Goal: Transaction & Acquisition: Purchase product/service

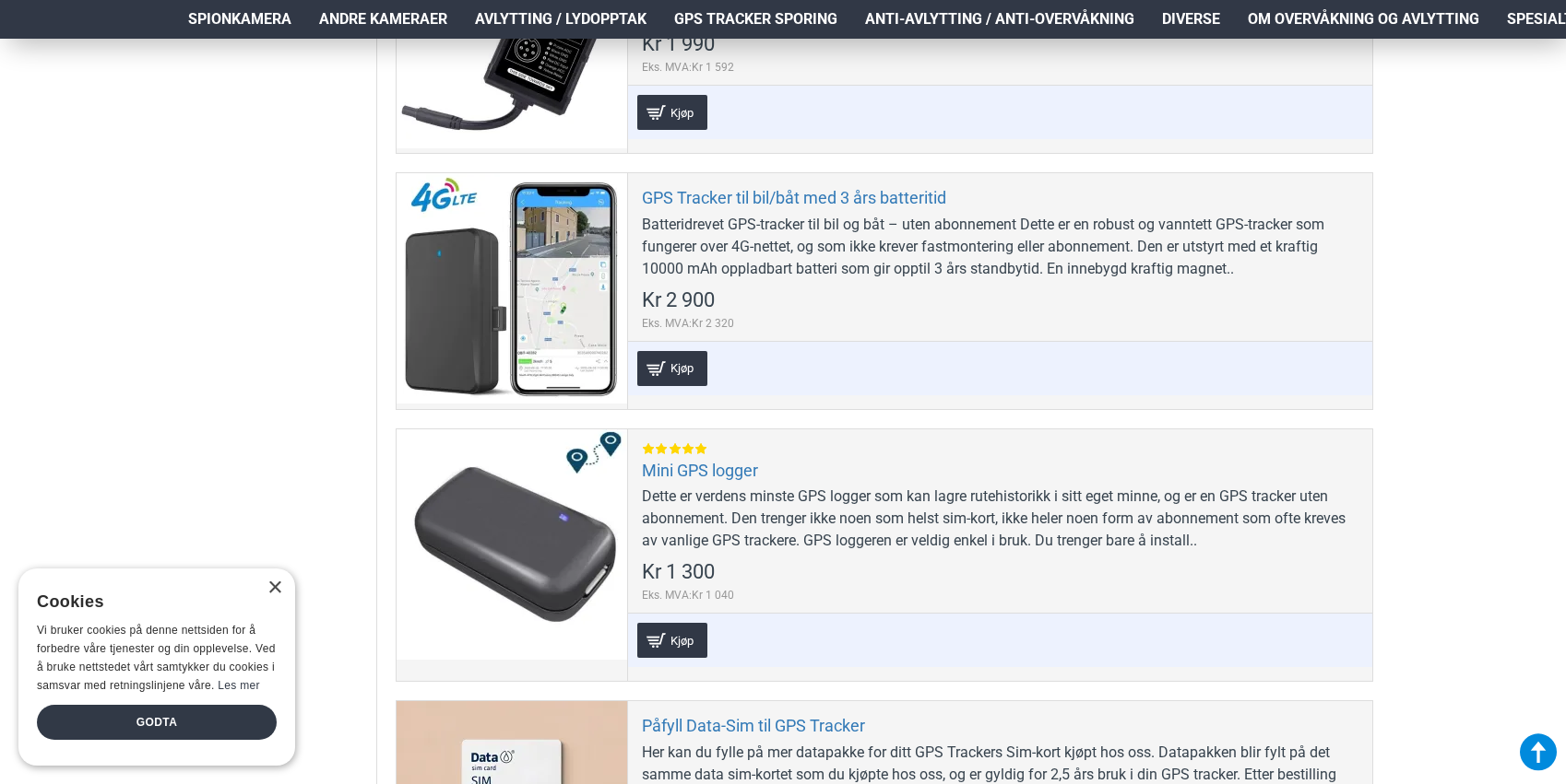
scroll to position [817, 0]
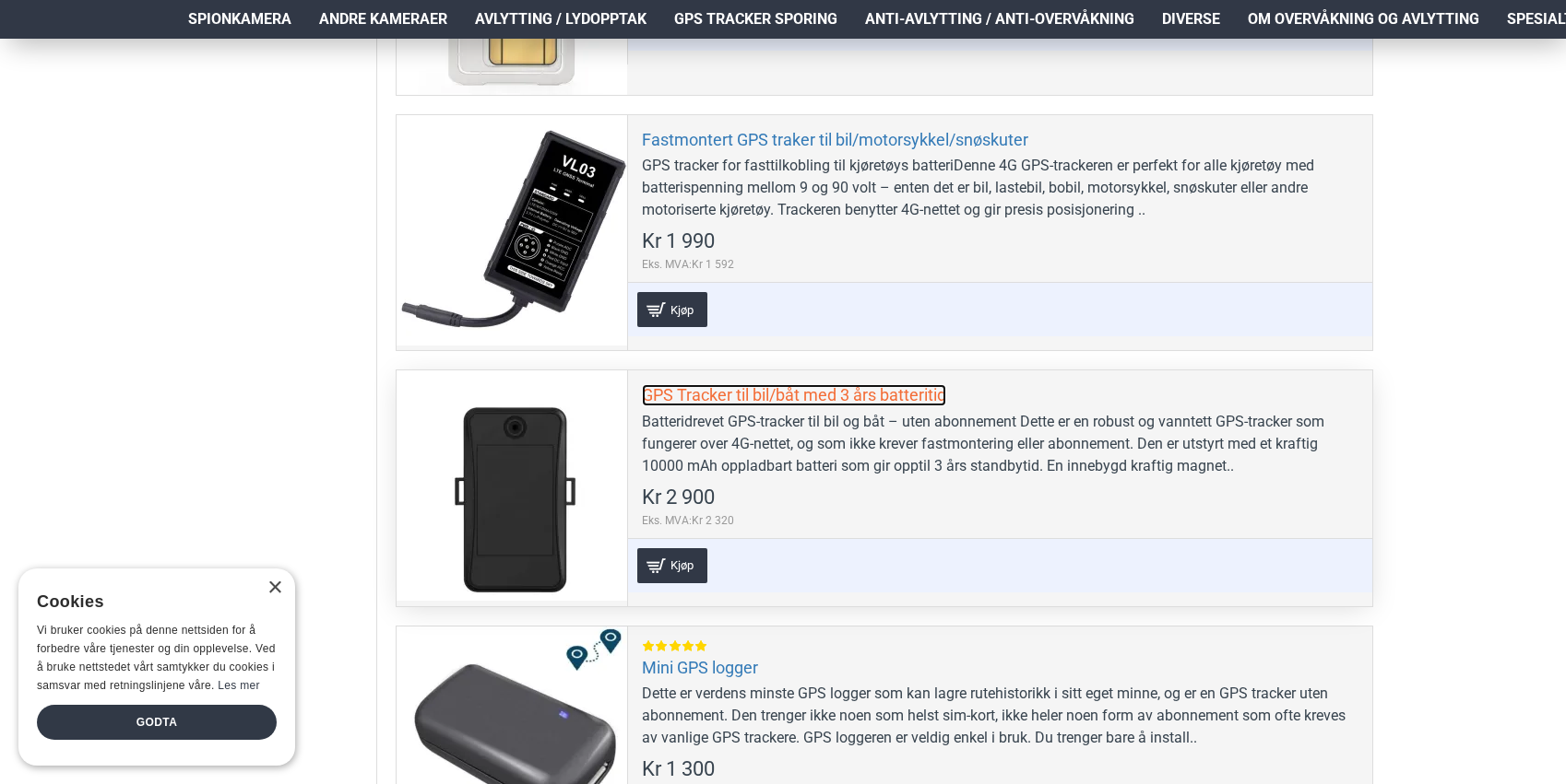
click at [898, 387] on link "GPS Tracker til bil/båt med 3 års batteritid" at bounding box center [794, 394] width 304 height 22
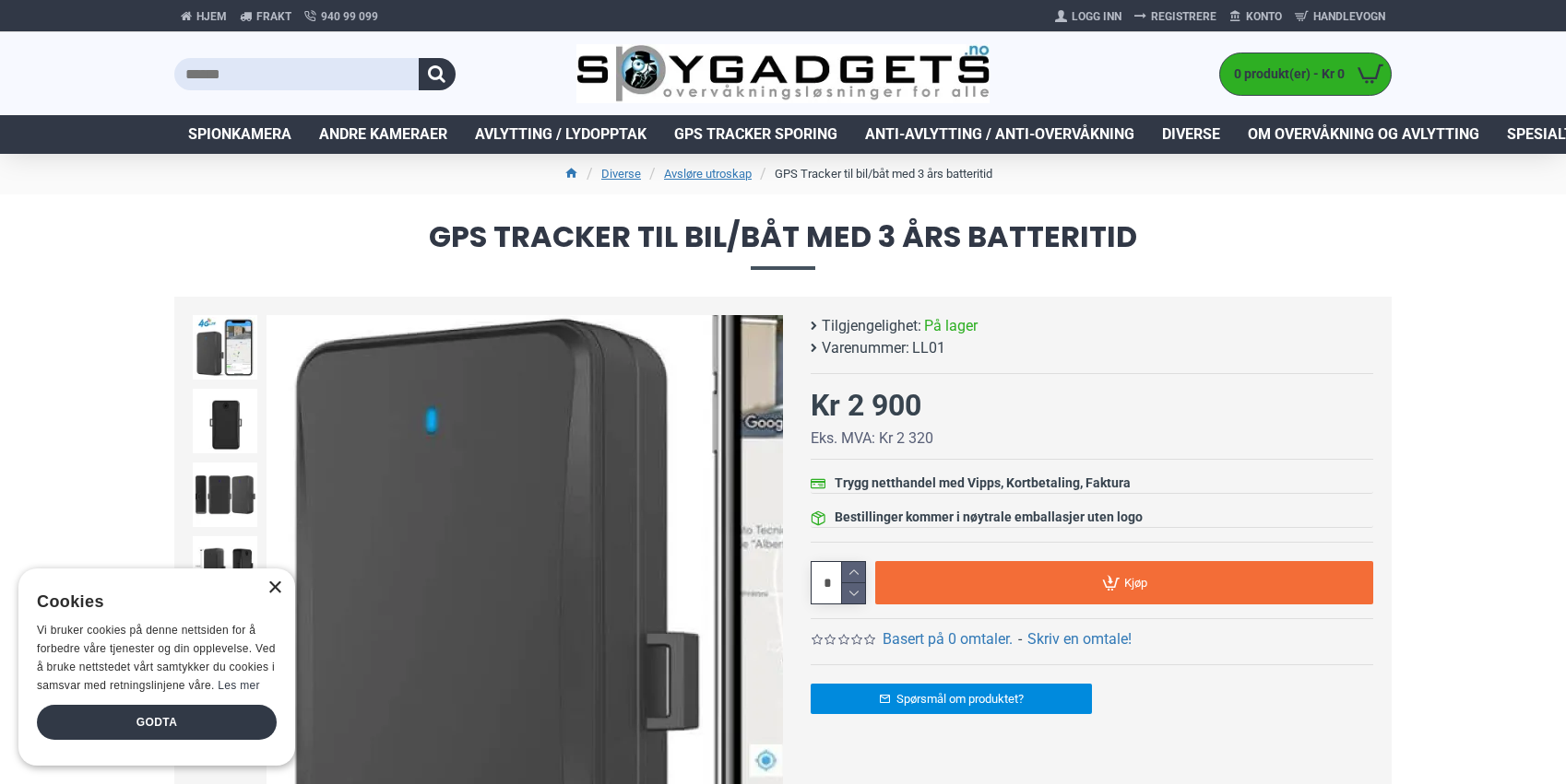
click at [269, 587] on div "×" at bounding box center [274, 588] width 14 height 14
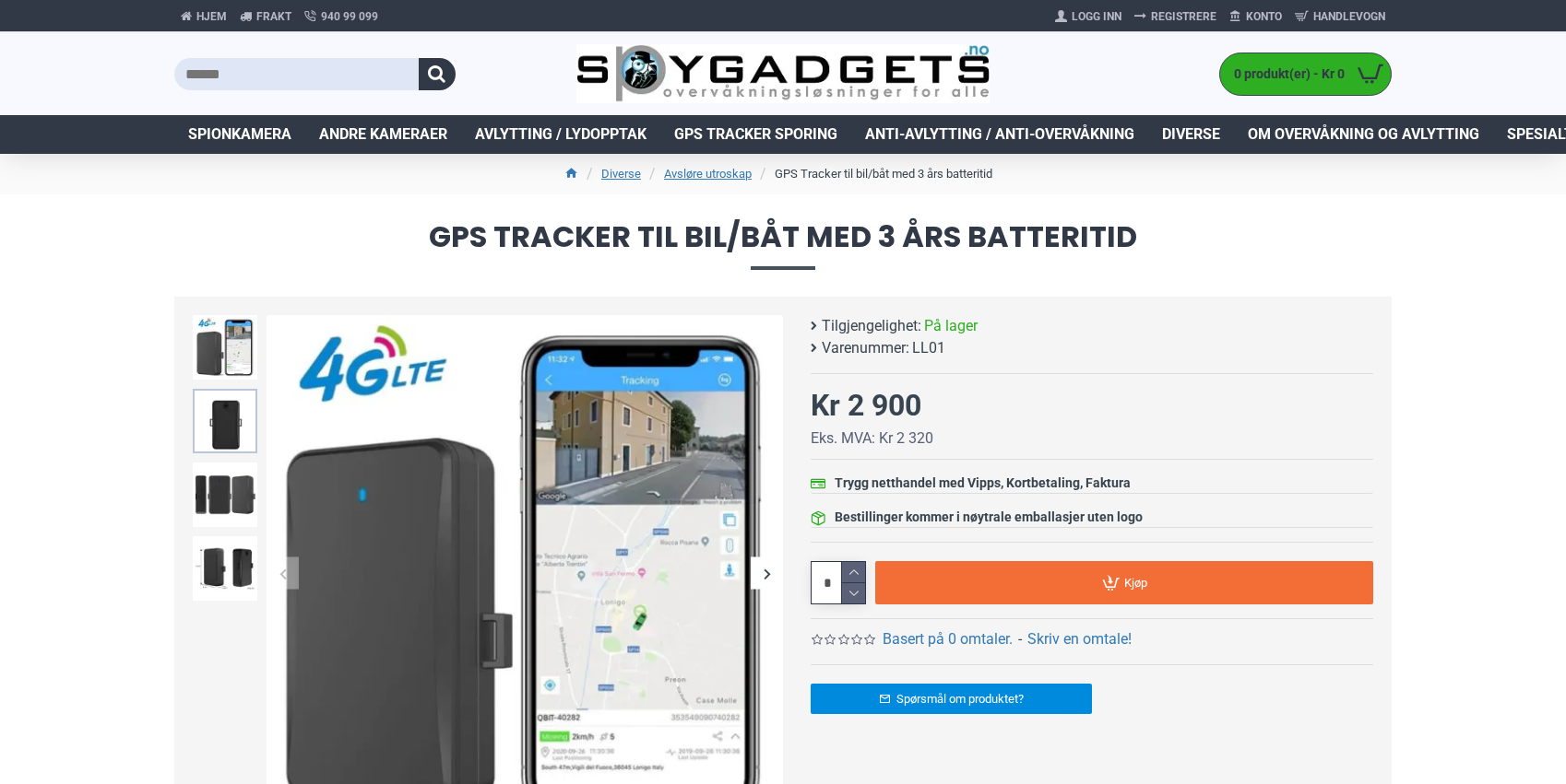
click at [237, 426] on img at bounding box center [225, 421] width 65 height 65
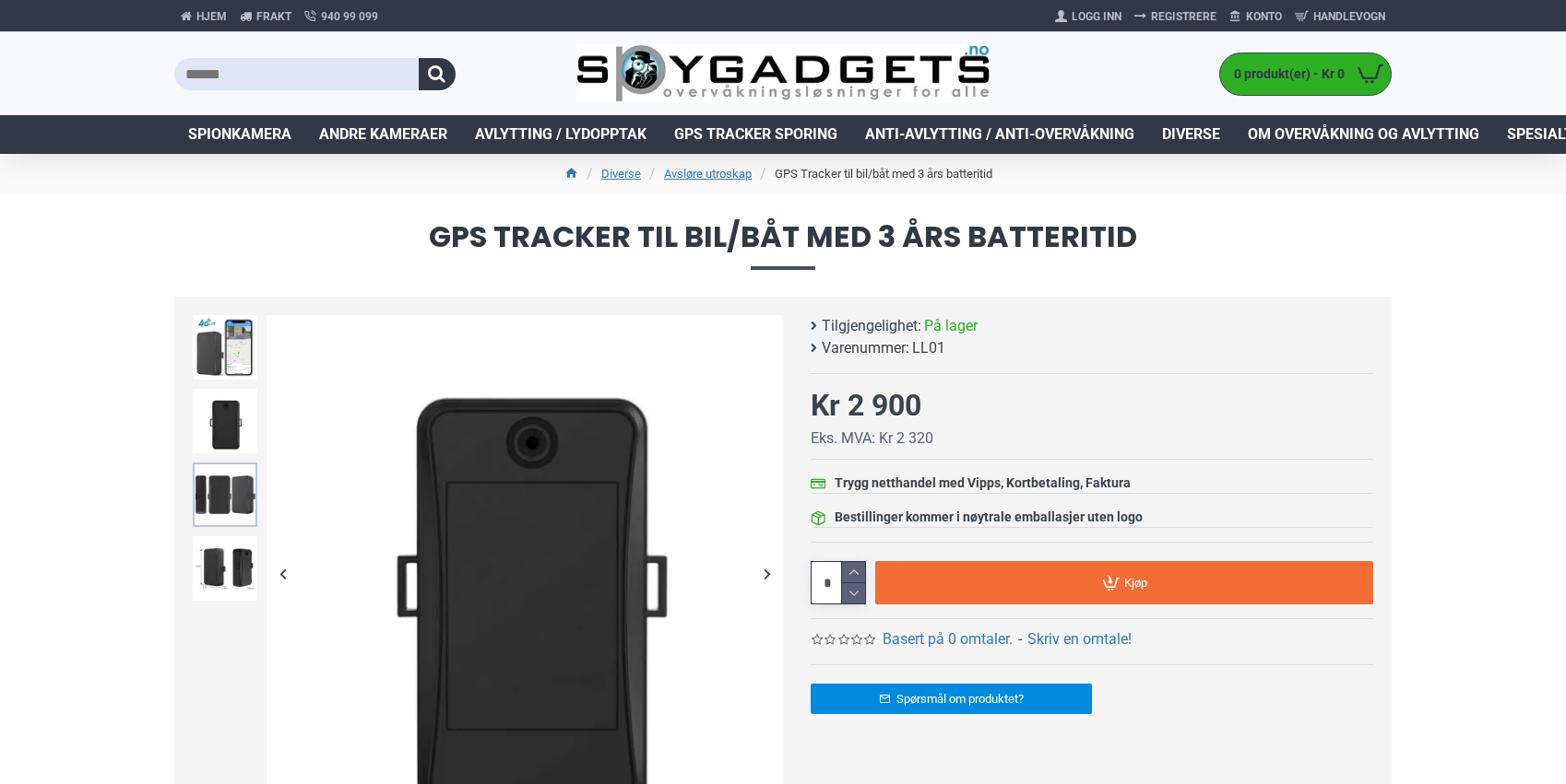
click at [236, 476] on img at bounding box center [225, 495] width 65 height 65
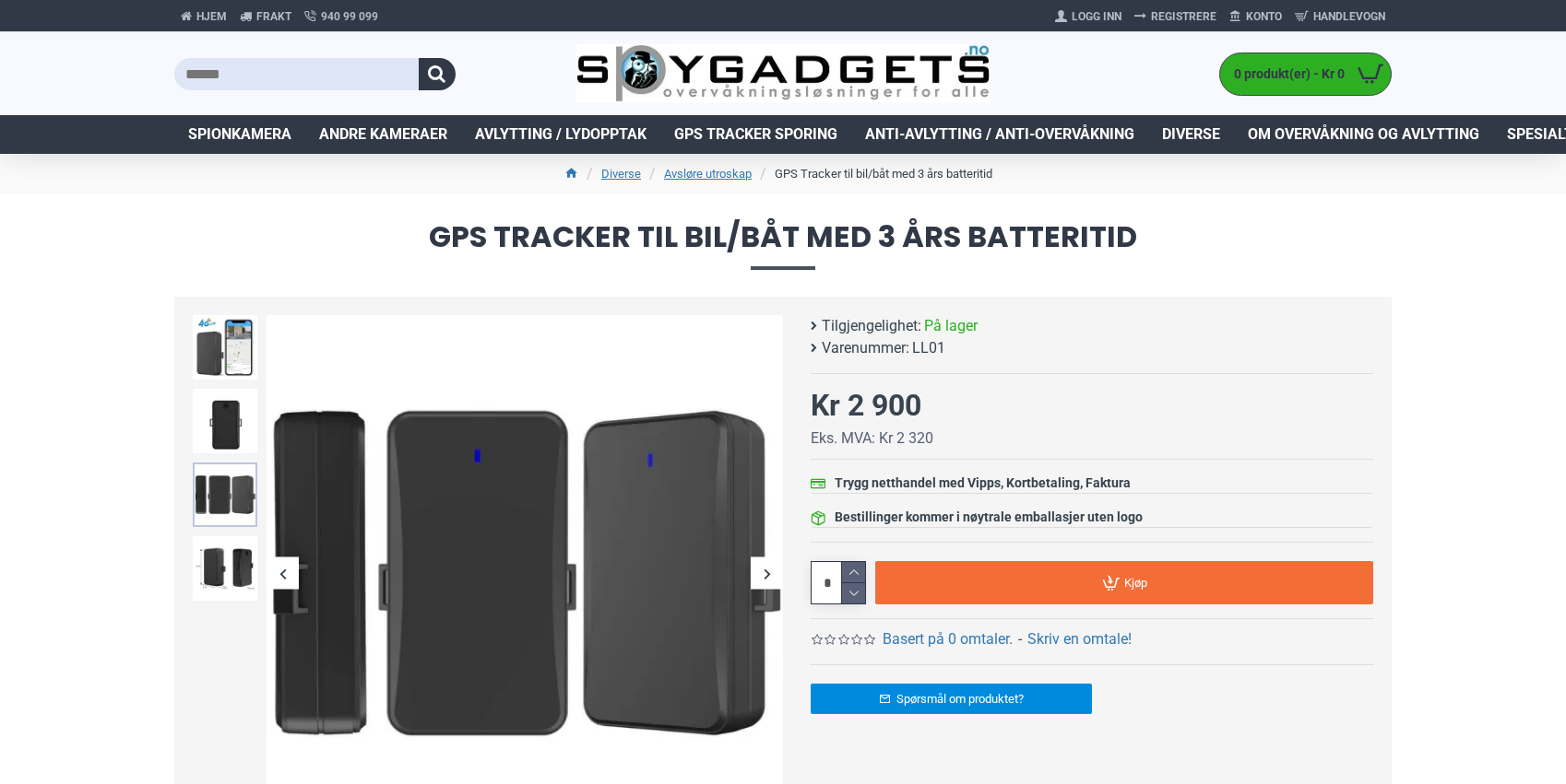
click at [239, 506] on img at bounding box center [225, 495] width 65 height 65
click at [238, 558] on img at bounding box center [225, 568] width 65 height 65
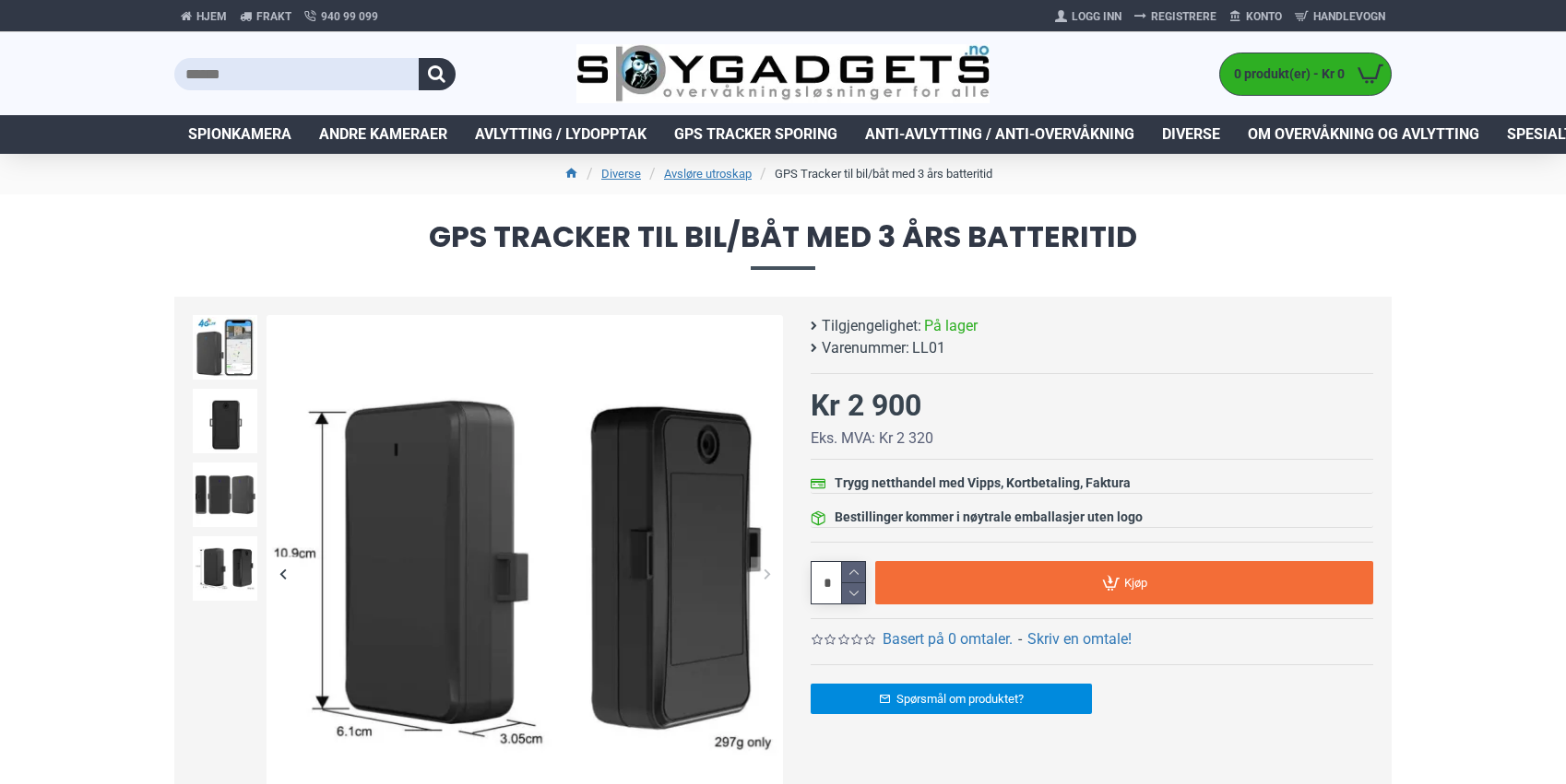
click at [308, 82] on input "text" at bounding box center [297, 74] width 244 height 32
type input "*"
type input "****"
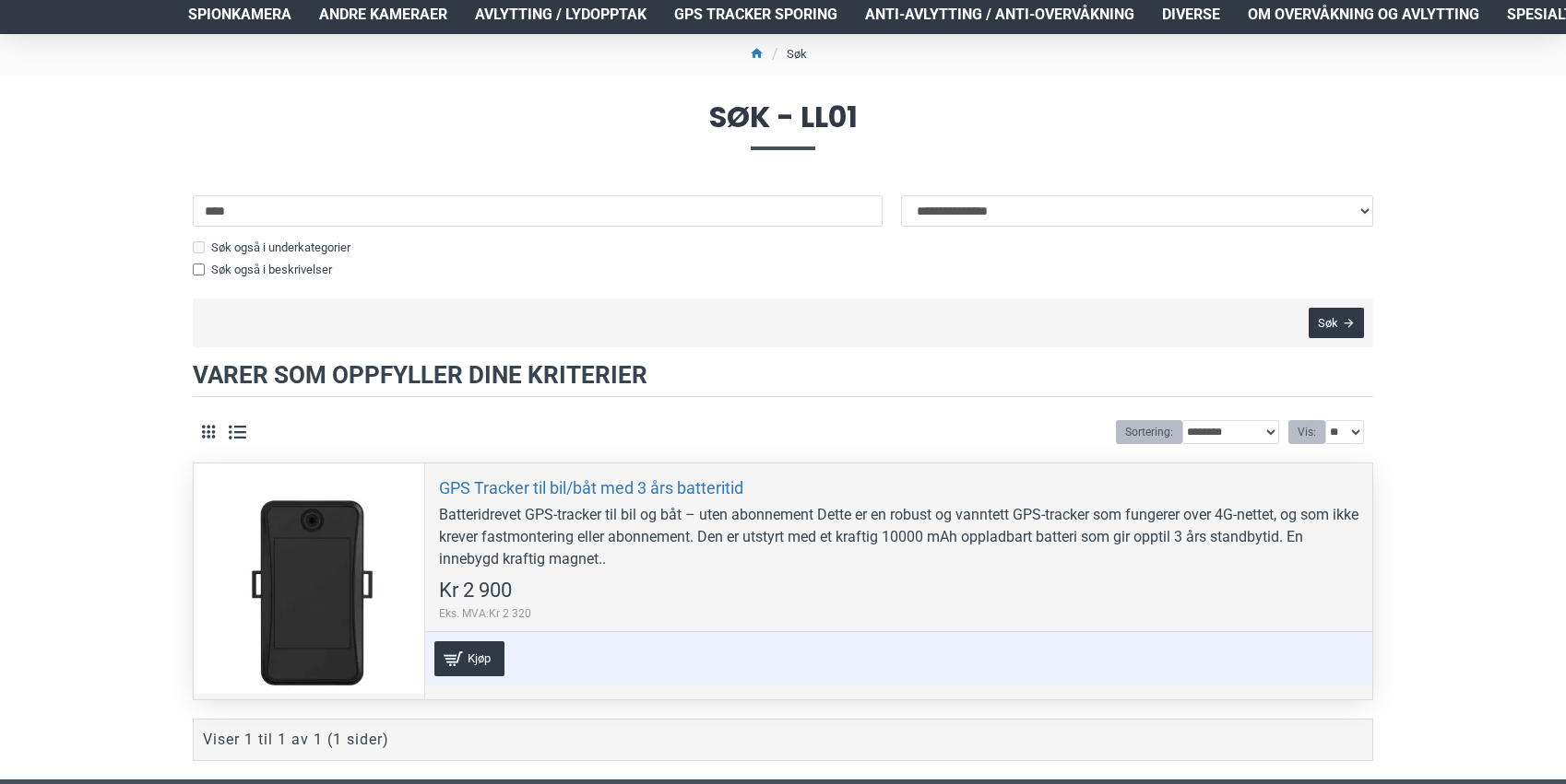
scroll to position [122, 0]
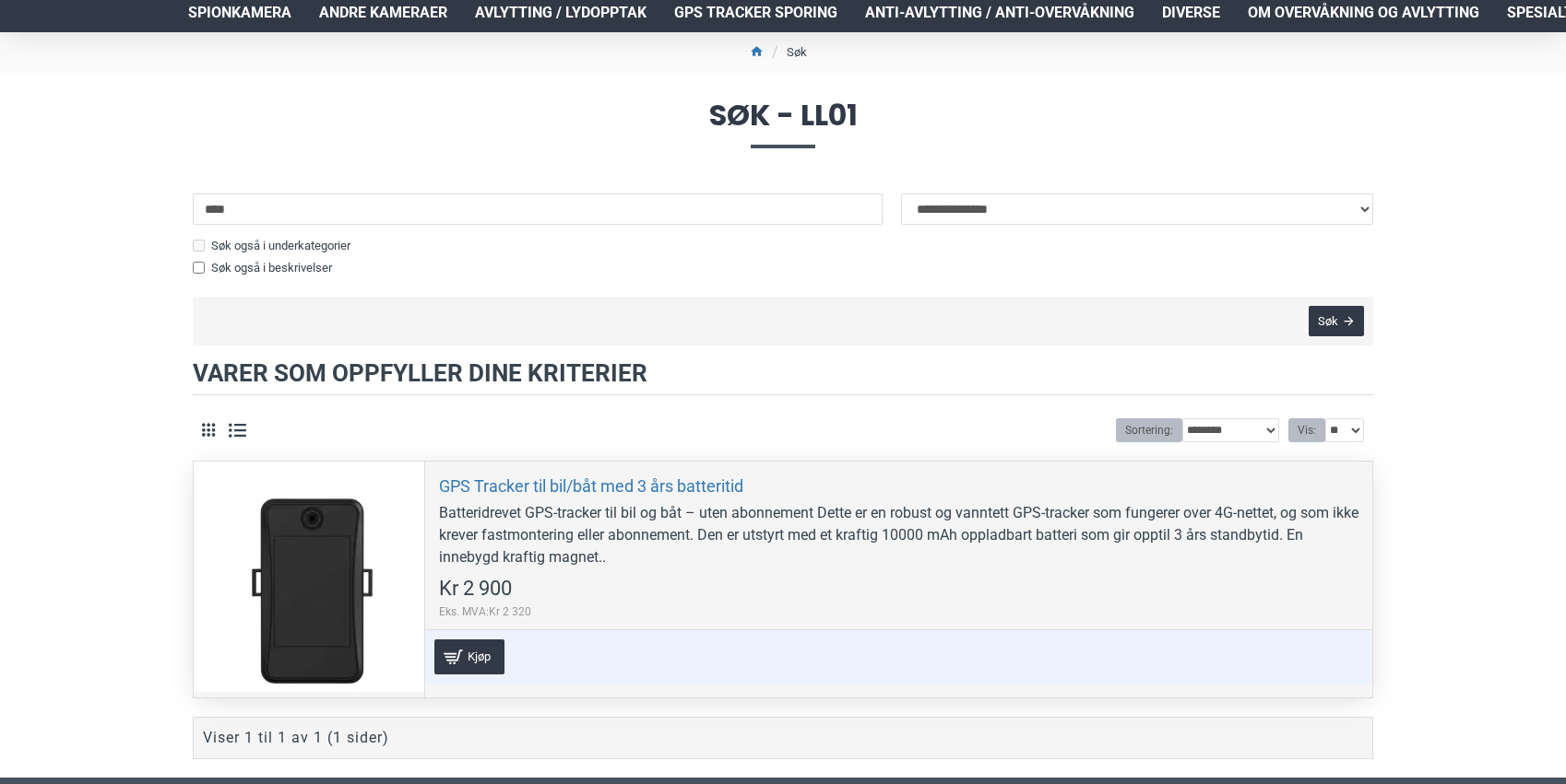
click at [356, 609] on div at bounding box center [308, 576] width 230 height 230
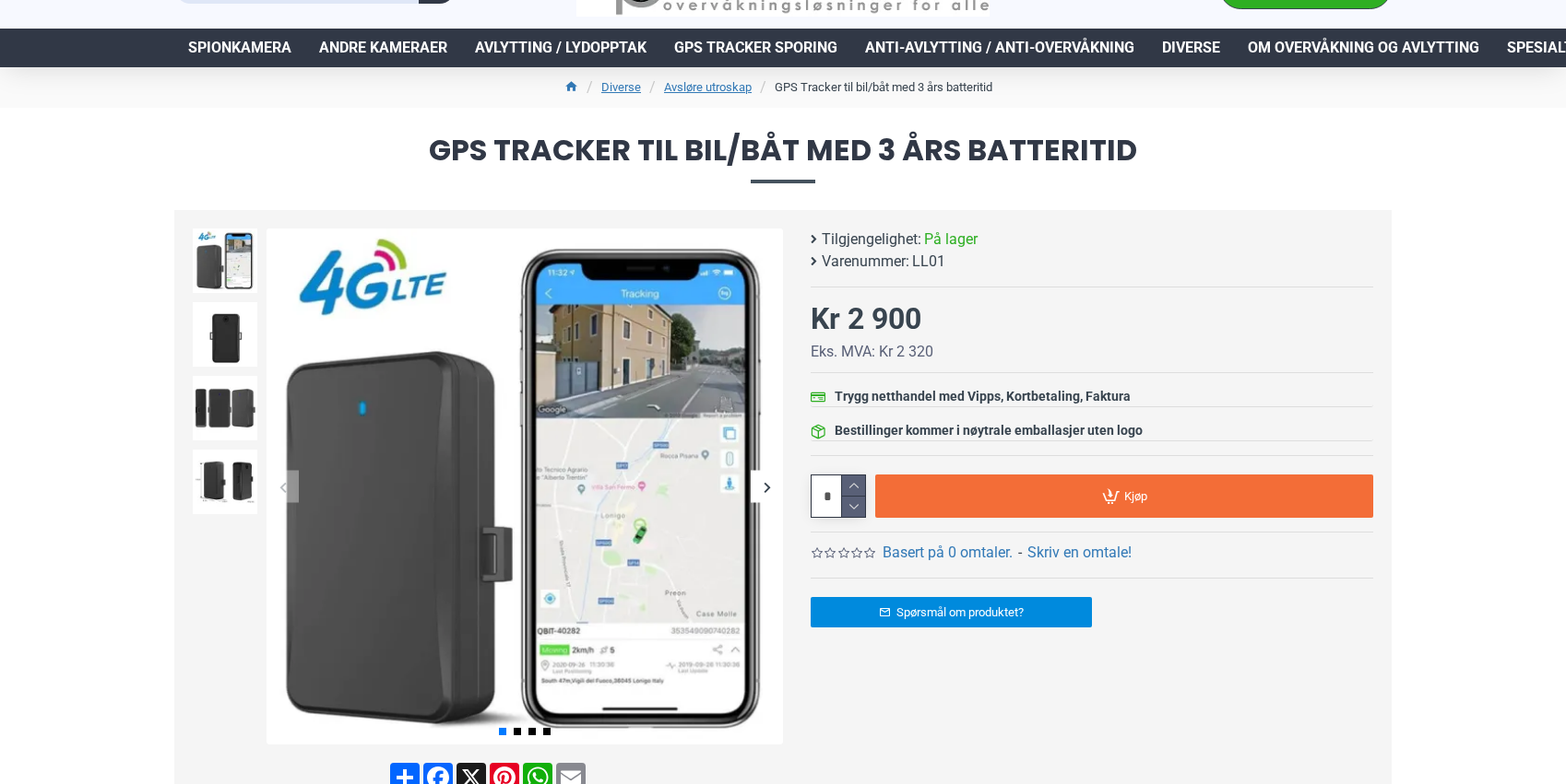
scroll to position [94, 0]
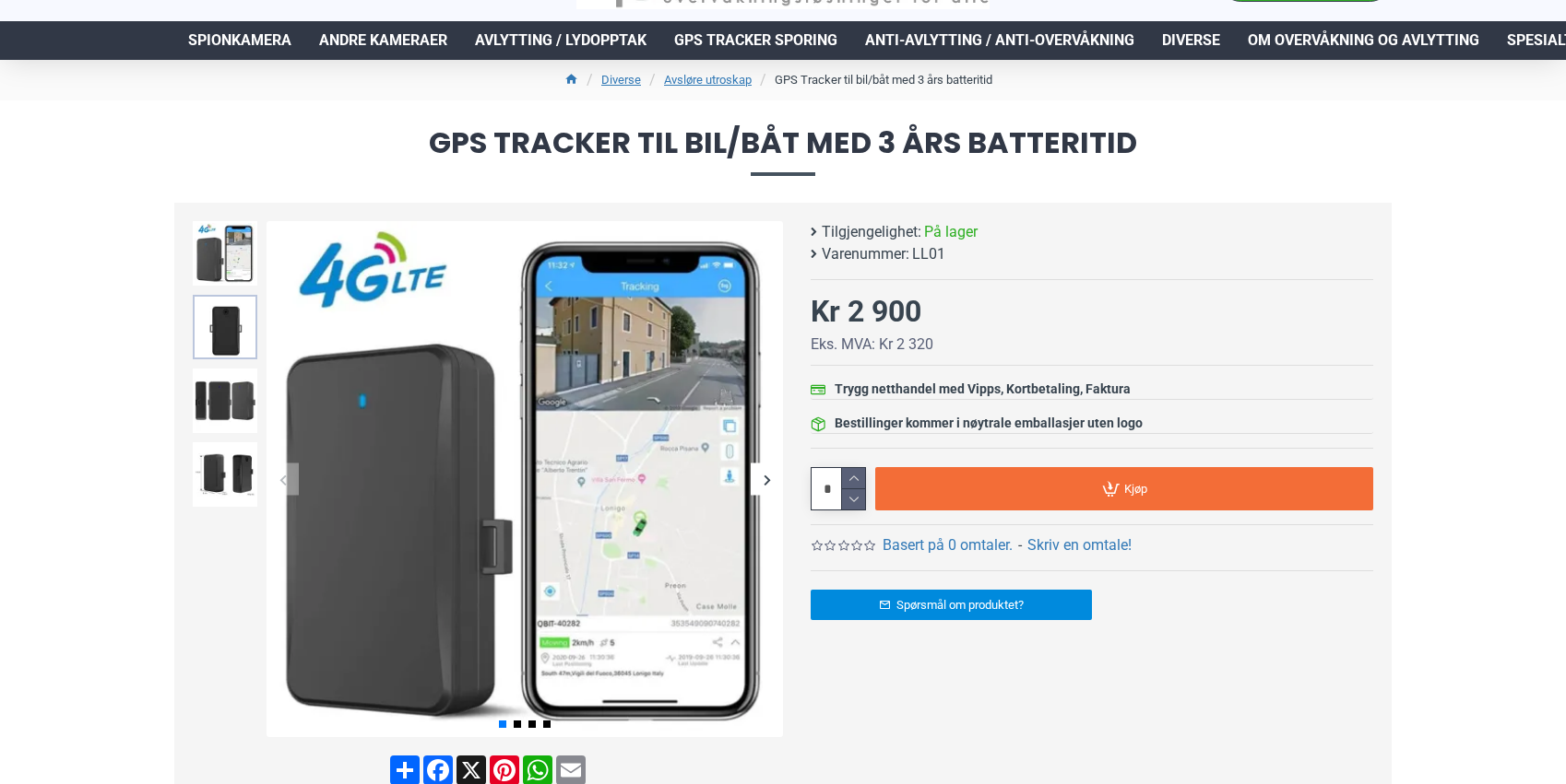
click at [240, 342] on img at bounding box center [225, 327] width 65 height 65
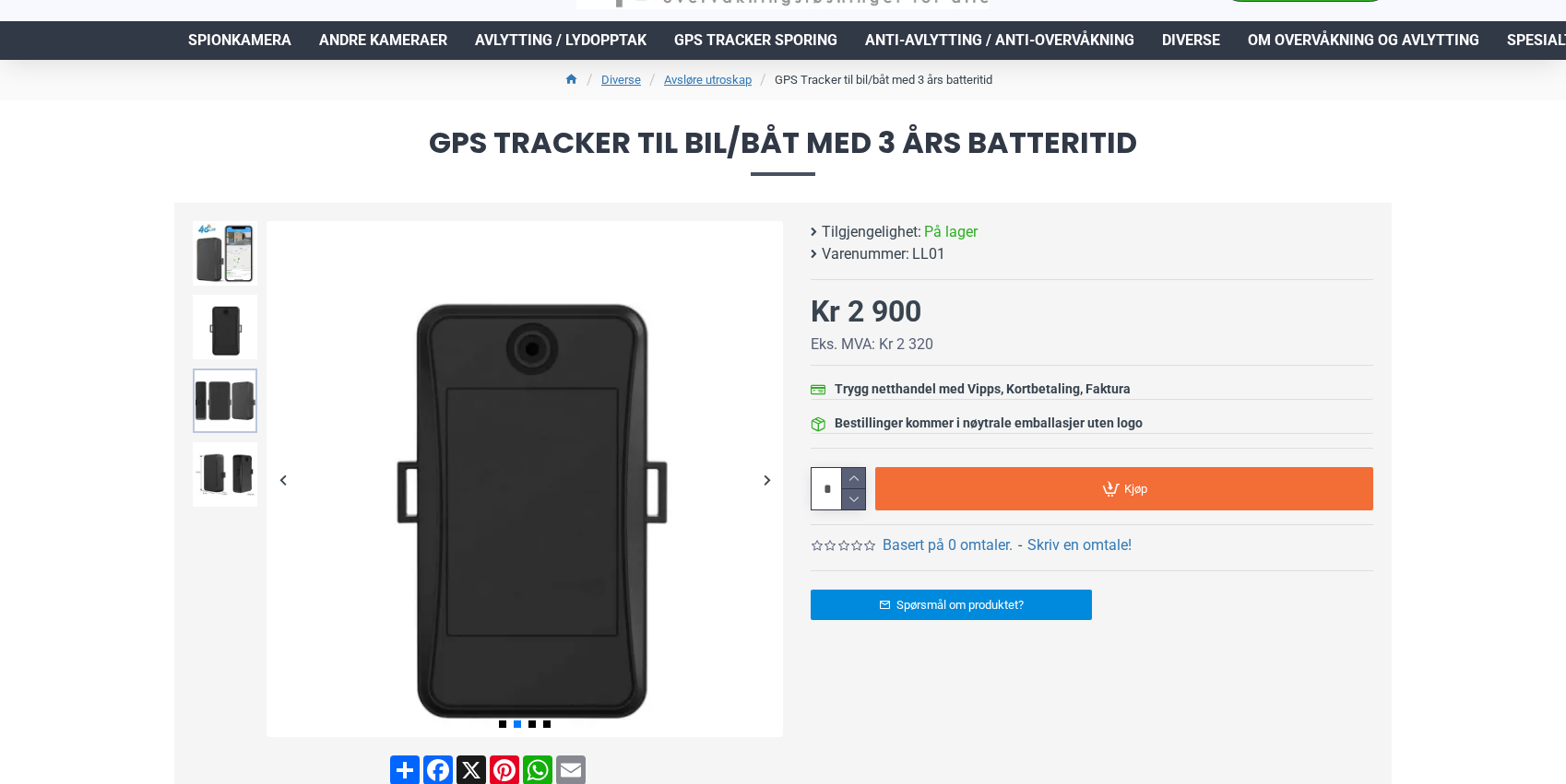
click at [242, 403] on img at bounding box center [225, 401] width 65 height 65
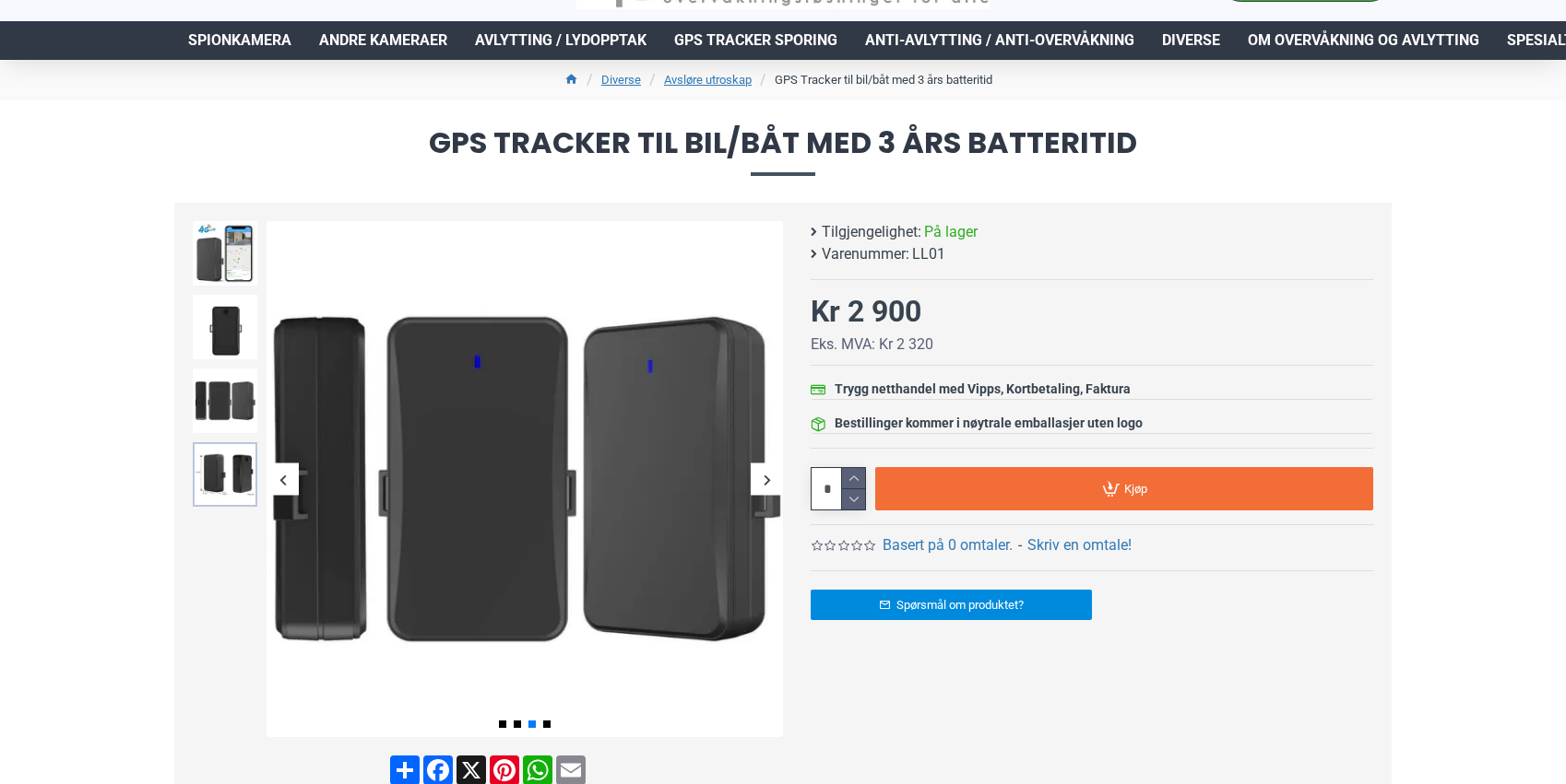
click at [242, 444] on img at bounding box center [225, 474] width 65 height 65
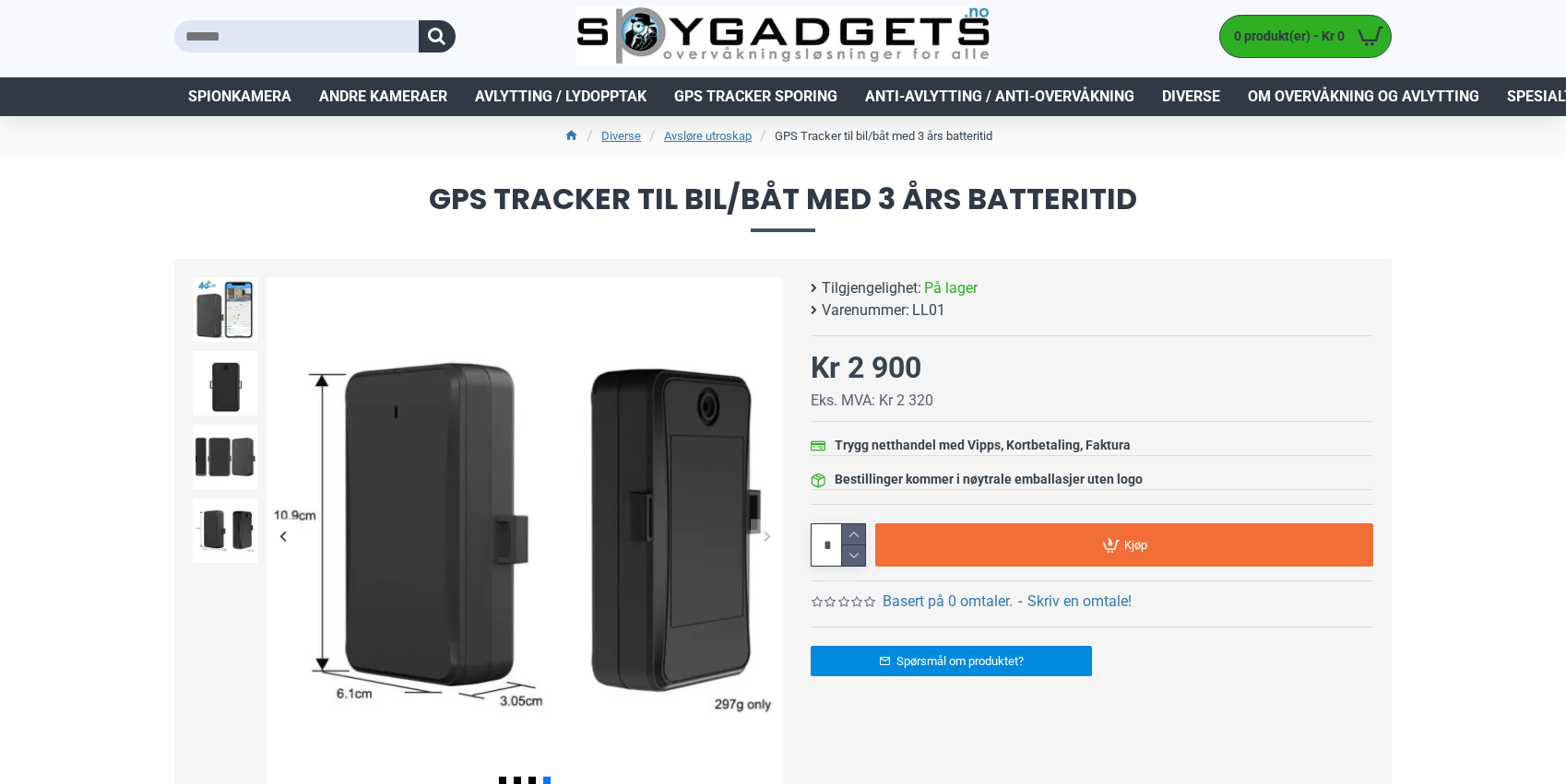
scroll to position [0, 0]
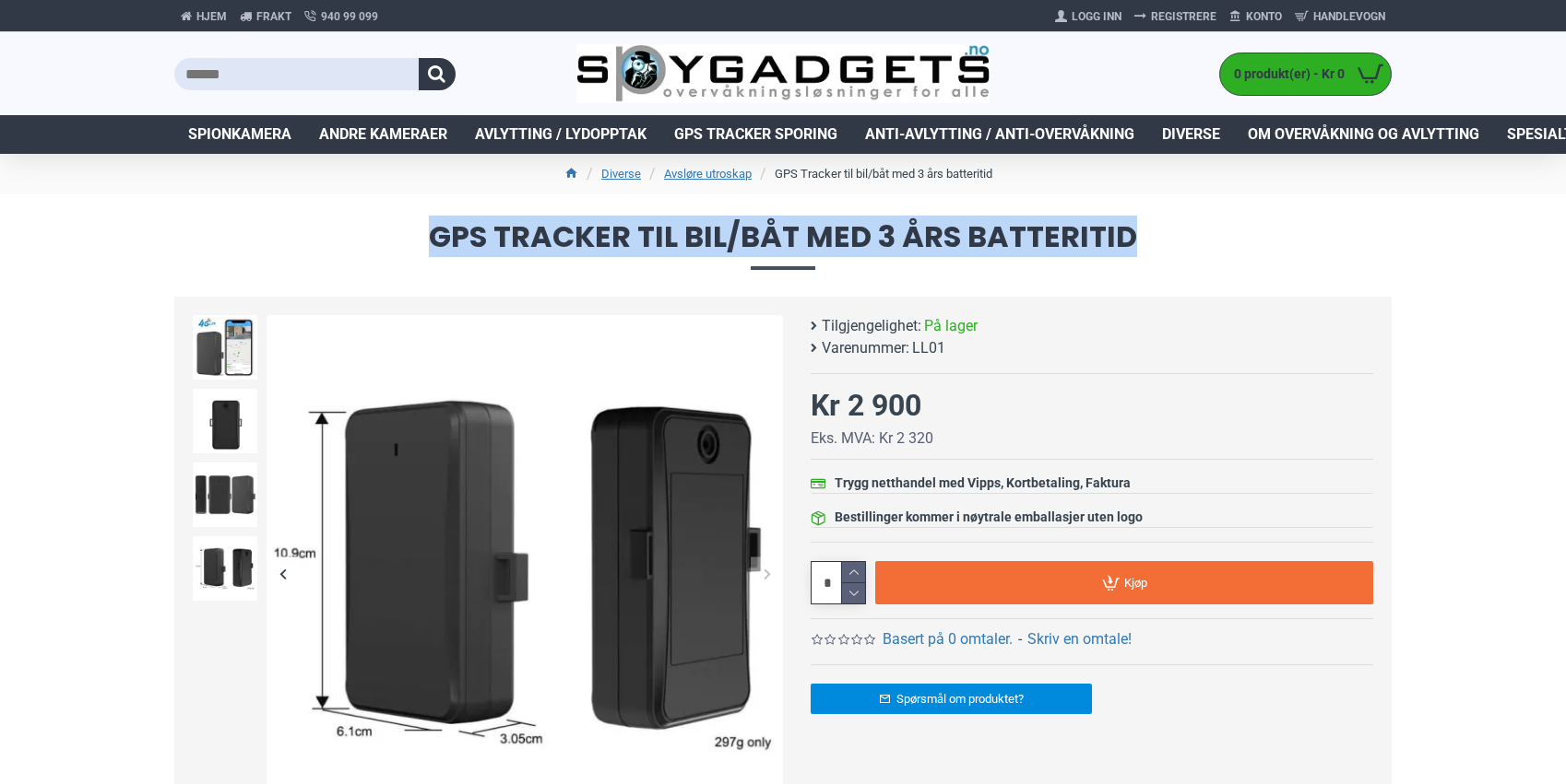
drag, startPoint x: 441, startPoint y: 233, endPoint x: 1142, endPoint y: 248, distance: 701.2
click at [1142, 248] on span "GPS Tracker til bil/båt med 3 års batteritid" at bounding box center [783, 246] width 1217 height 47
drag, startPoint x: 1151, startPoint y: 246, endPoint x: 447, endPoint y: 223, distance: 704.4
click at [447, 223] on span "GPS Tracker til bil/båt med 3 års batteritid" at bounding box center [783, 246] width 1217 height 47
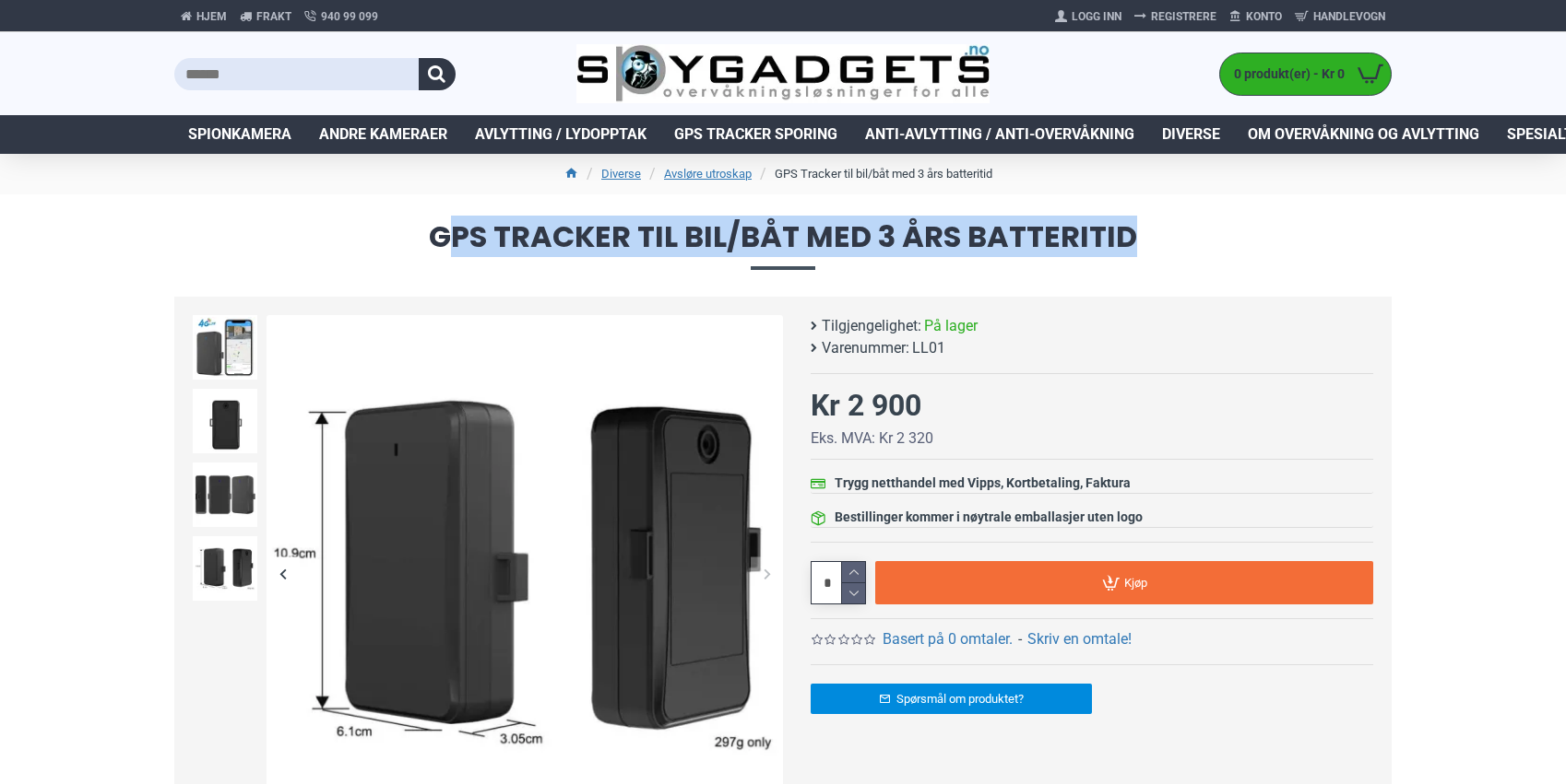
click at [447, 224] on span "GPS Tracker til bil/båt med 3 års batteritid" at bounding box center [783, 246] width 1217 height 47
drag, startPoint x: 436, startPoint y: 233, endPoint x: 1138, endPoint y: 228, distance: 702.0
click at [1138, 228] on span "GPS Tracker til bil/båt med 3 års batteritid" at bounding box center [783, 246] width 1217 height 47
drag, startPoint x: 1138, startPoint y: 230, endPoint x: 438, endPoint y: 236, distance: 700.0
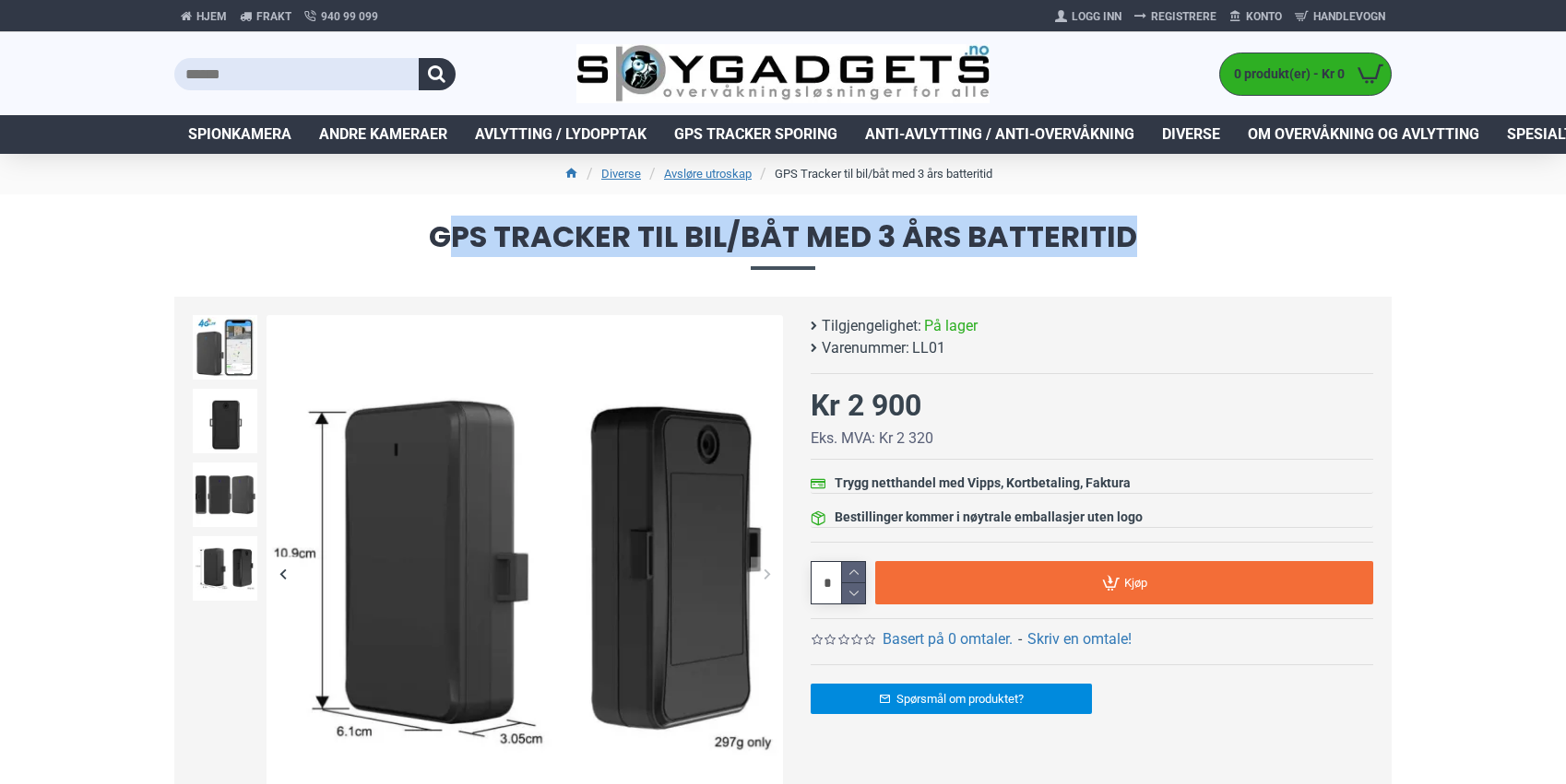
click at [438, 236] on span "GPS Tracker til bil/båt med 3 års batteritid" at bounding box center [783, 246] width 1217 height 47
drag, startPoint x: 449, startPoint y: 234, endPoint x: 1135, endPoint y: 229, distance: 686.0
click at [1135, 229] on span "GPS Tracker til bil/båt med 3 års batteritid" at bounding box center [783, 246] width 1217 height 47
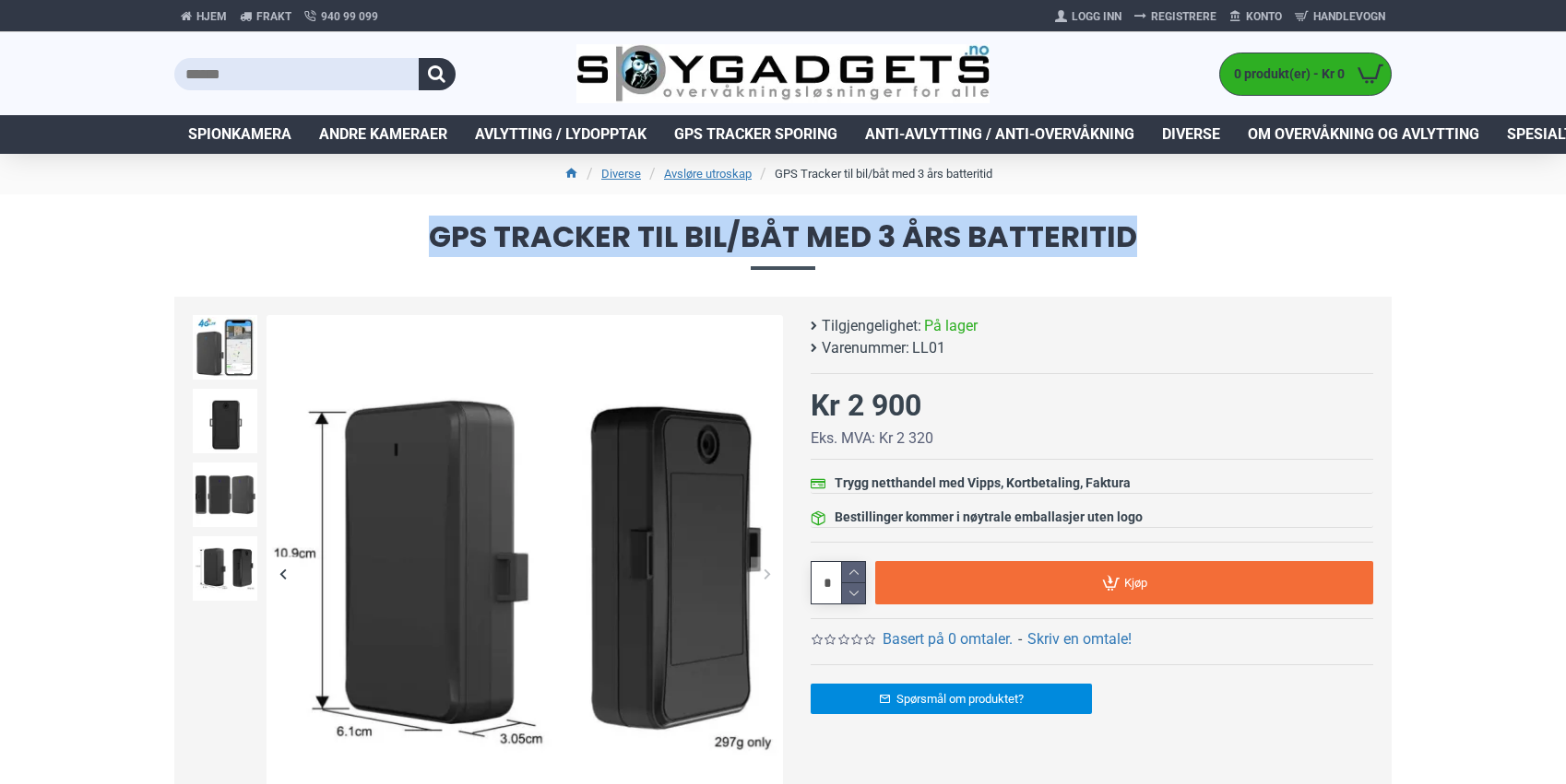
drag, startPoint x: 1136, startPoint y: 238, endPoint x: 361, endPoint y: 233, distance: 775.0
click at [359, 233] on span "GPS Tracker til bil/båt med 3 års batteritid" at bounding box center [783, 246] width 1217 height 47
click at [394, 235] on span "GPS Tracker til bil/båt med 3 års batteritid" at bounding box center [783, 246] width 1217 height 47
drag, startPoint x: 432, startPoint y: 236, endPoint x: 1136, endPoint y: 227, distance: 704.1
click at [1131, 227] on span "GPS Tracker til bil/båt med 3 års batteritid" at bounding box center [783, 246] width 1217 height 47
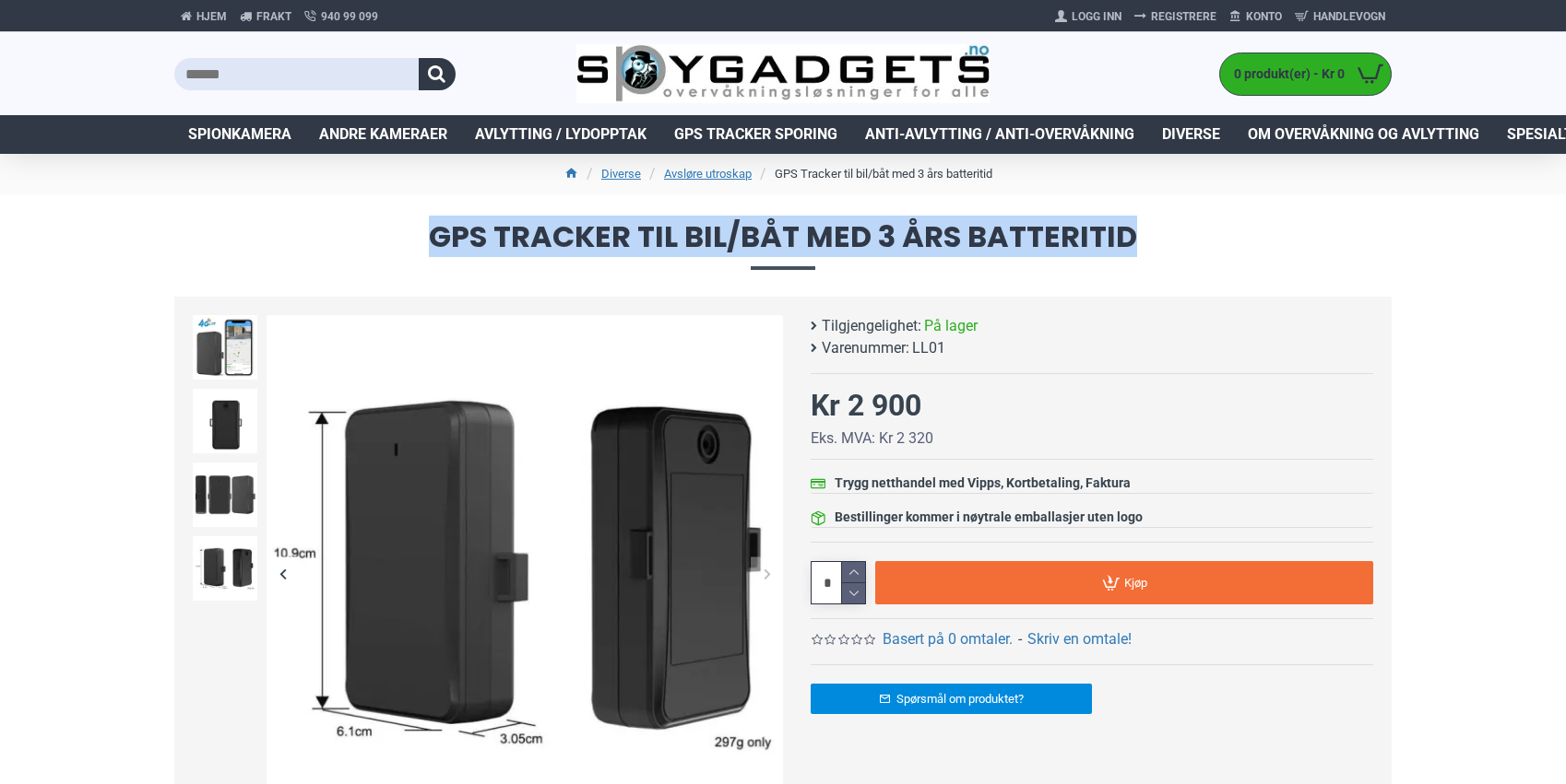
click at [1138, 227] on span "GPS Tracker til bil/båt med 3 års batteritid" at bounding box center [783, 246] width 1217 height 47
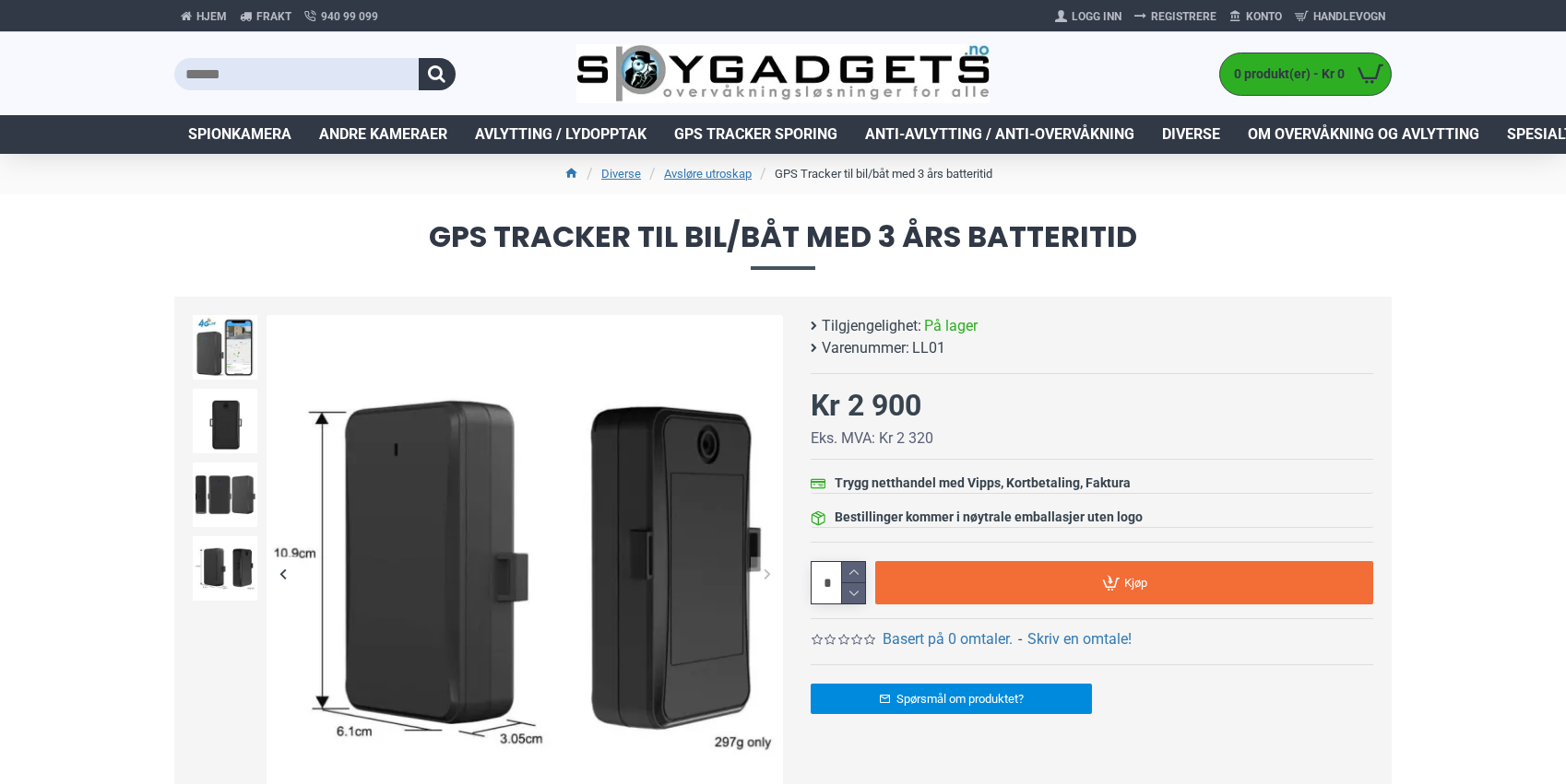
click at [1138, 227] on span "GPS Tracker til bil/båt med 3 års batteritid" at bounding box center [783, 246] width 1217 height 47
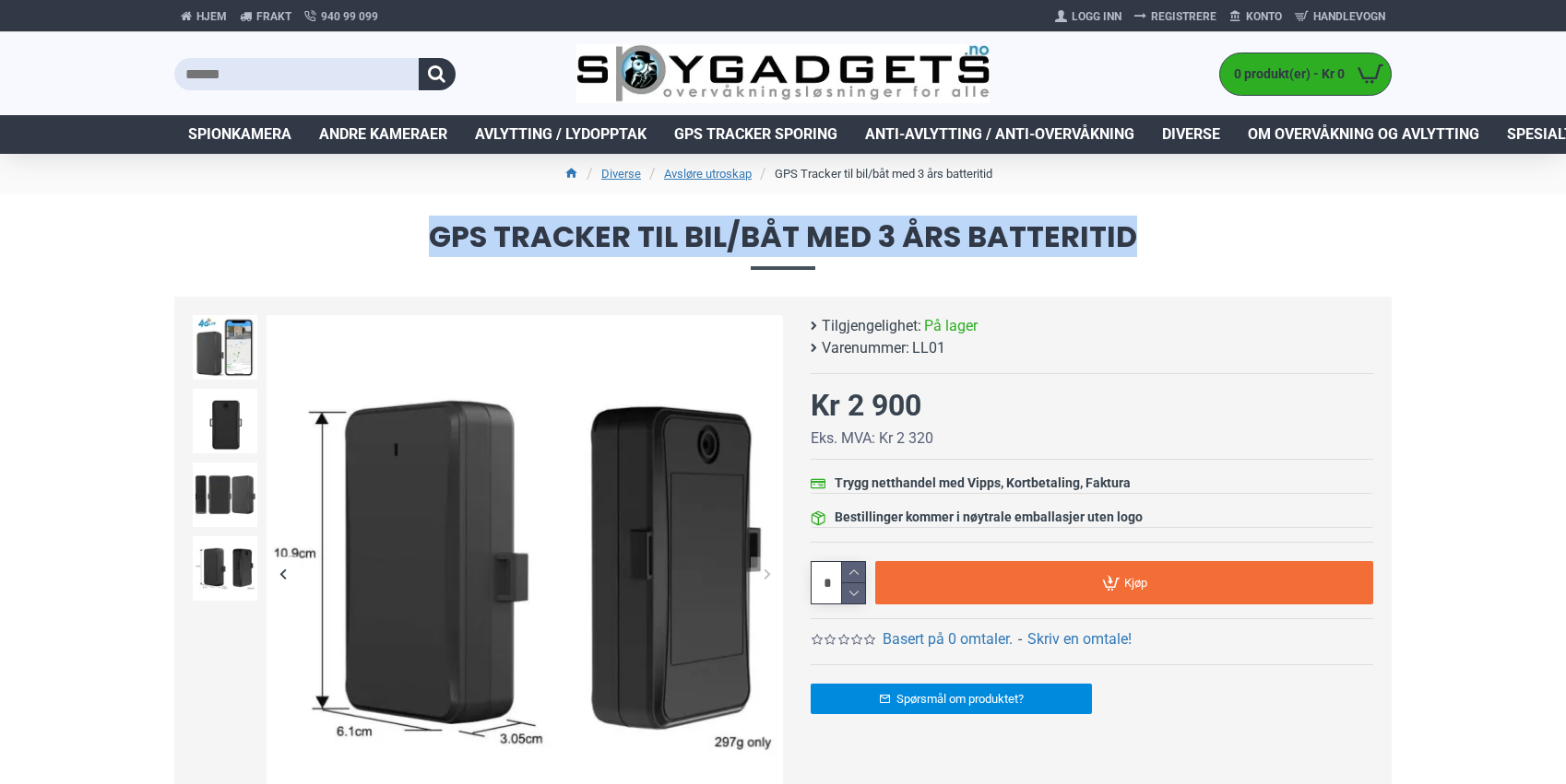
drag, startPoint x: 1140, startPoint y: 230, endPoint x: 435, endPoint y: 238, distance: 705.0
click at [435, 238] on span "GPS Tracker til bil/båt med 3 års batteritid" at bounding box center [783, 246] width 1217 height 47
drag, startPoint x: 431, startPoint y: 238, endPoint x: 1140, endPoint y: 248, distance: 709.1
click at [1140, 248] on span "GPS Tracker til bil/båt med 3 års batteritid" at bounding box center [783, 246] width 1217 height 47
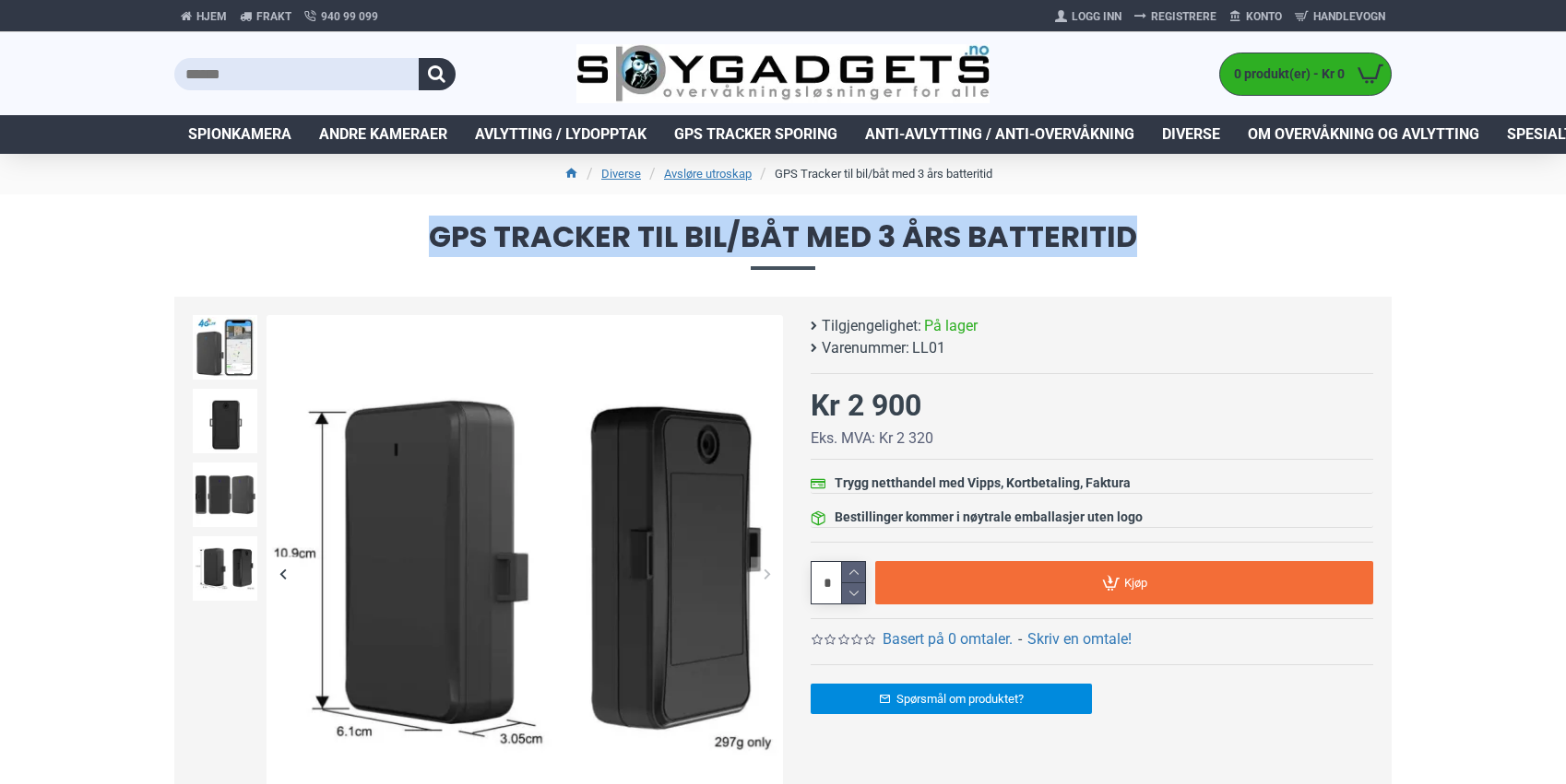
click at [1140, 248] on span "GPS Tracker til bil/båt med 3 års batteritid" at bounding box center [783, 246] width 1217 height 47
drag, startPoint x: 1149, startPoint y: 243, endPoint x: 416, endPoint y: 232, distance: 733.1
click at [414, 232] on span "GPS Tracker til bil/båt med 3 års batteritid" at bounding box center [783, 246] width 1217 height 47
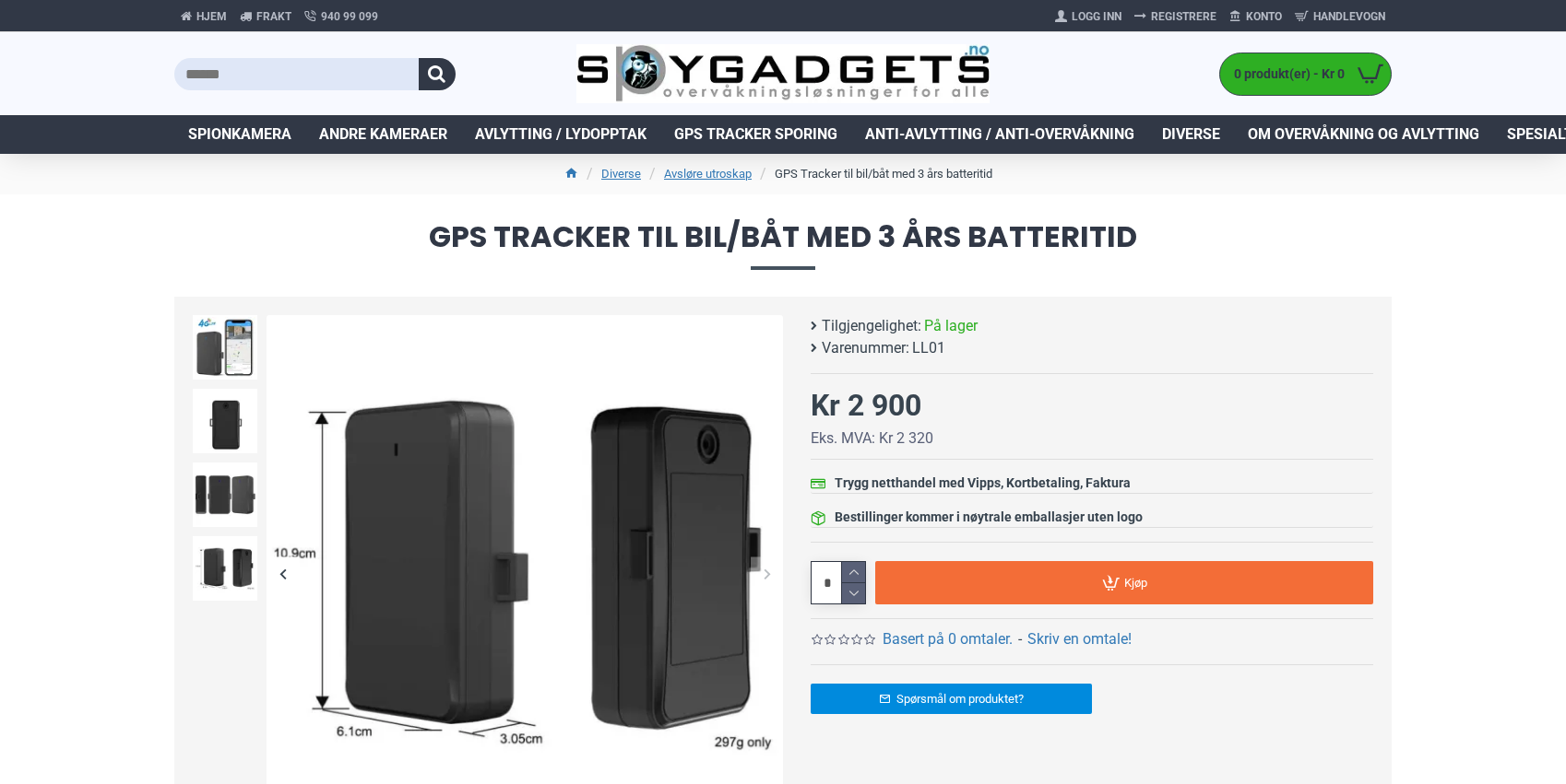
click at [421, 233] on span "GPS Tracker til bil/båt med 3 års batteritid" at bounding box center [783, 246] width 1217 height 47
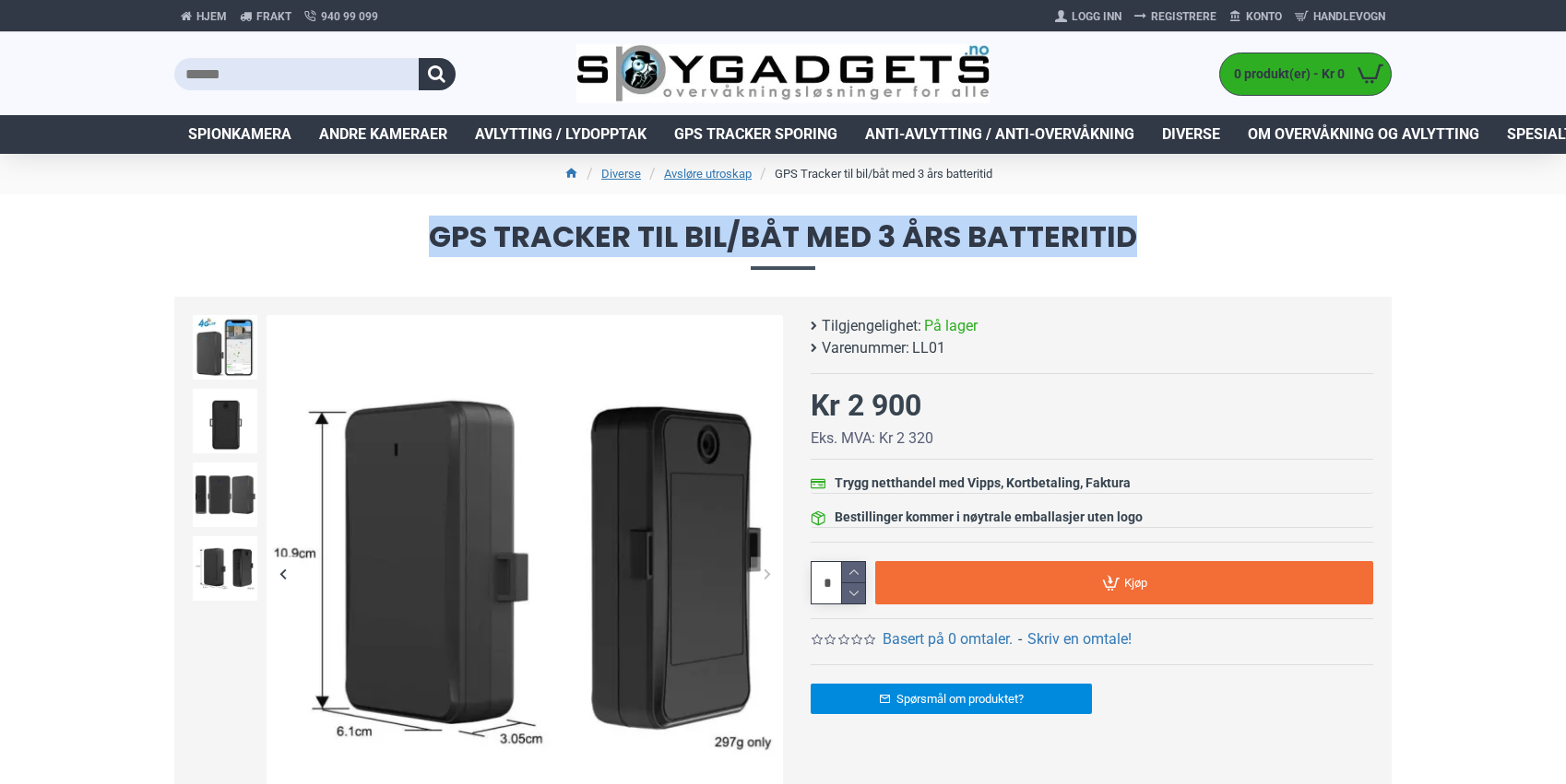
drag, startPoint x: 424, startPoint y: 232, endPoint x: 1134, endPoint y: 236, distance: 710.0
click at [1134, 236] on span "GPS Tracker til bil/båt med 3 års batteritid" at bounding box center [783, 246] width 1217 height 47
drag, startPoint x: 1135, startPoint y: 237, endPoint x: 440, endPoint y: 244, distance: 695.0
click at [438, 244] on span "GPS Tracker til bil/båt med 3 års batteritid" at bounding box center [783, 246] width 1217 height 47
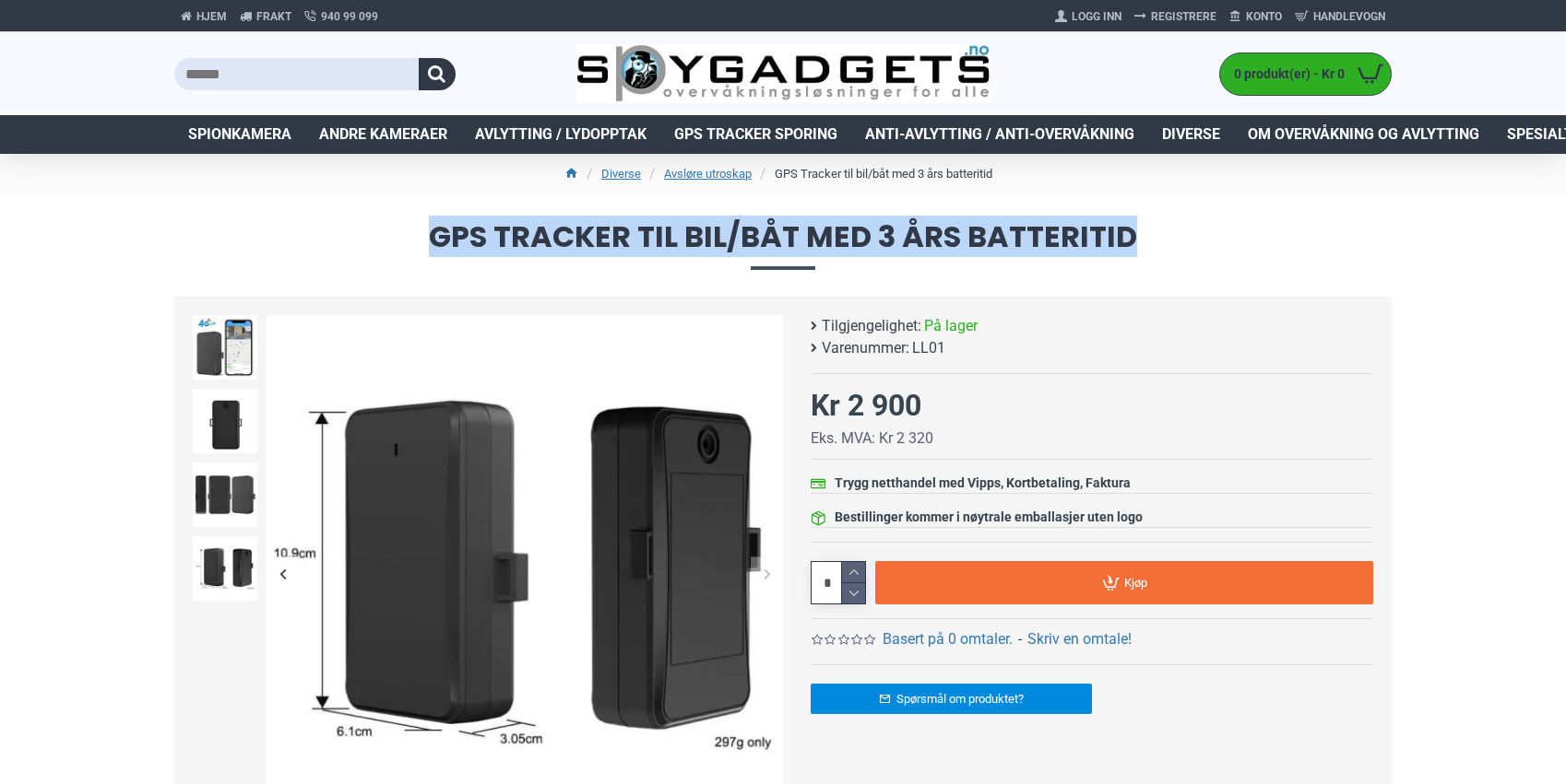
click at [440, 244] on span "GPS Tracker til bil/båt med 3 års batteritid" at bounding box center [783, 246] width 1217 height 47
drag, startPoint x: 436, startPoint y: 239, endPoint x: 1132, endPoint y: 231, distance: 696.0
click at [1132, 231] on span "GPS Tracker til bil/båt med 3 års batteritid" at bounding box center [783, 246] width 1217 height 47
drag, startPoint x: 1121, startPoint y: 233, endPoint x: 437, endPoint y: 232, distance: 684.0
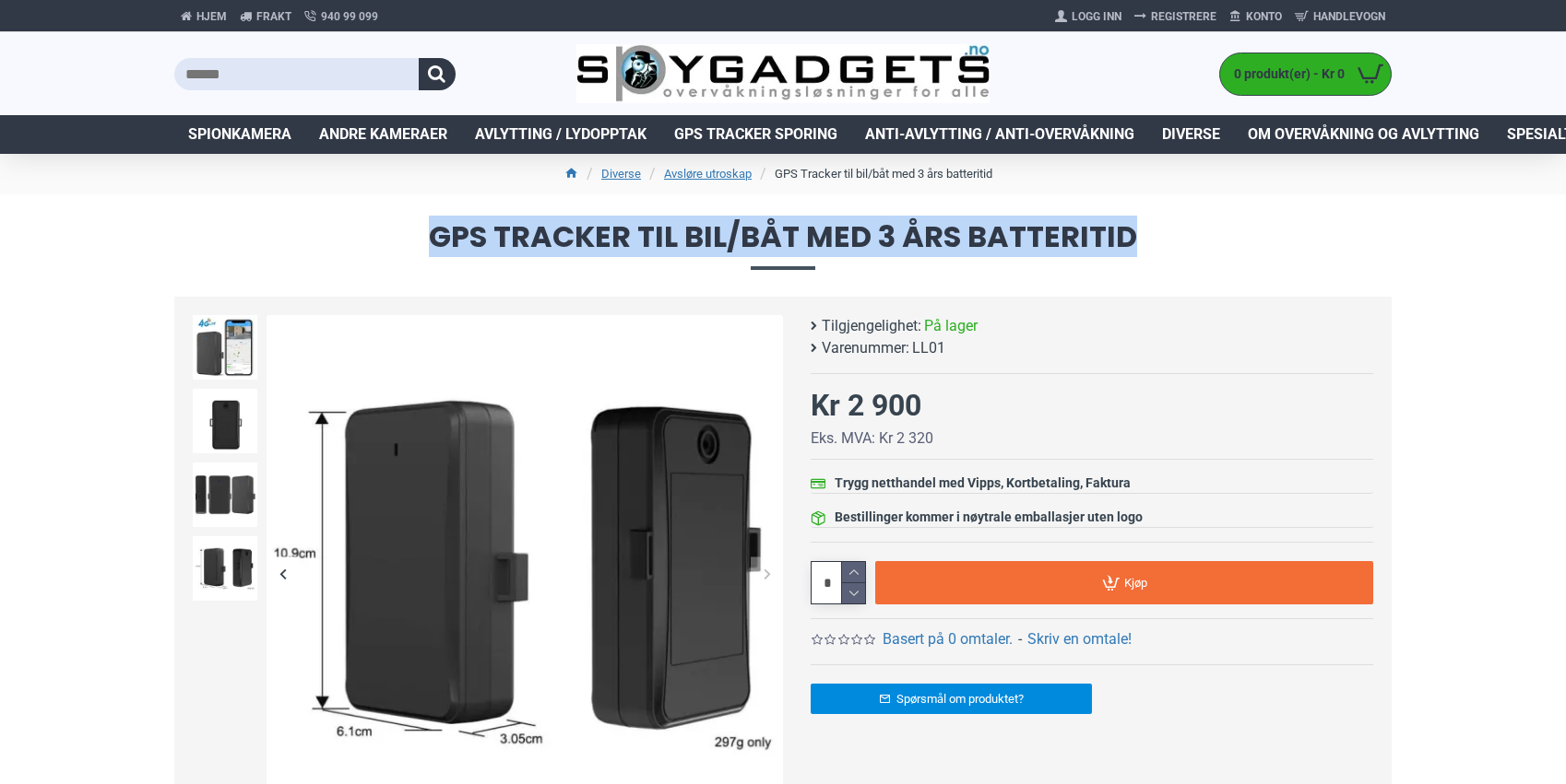
click at [437, 232] on span "GPS Tracker til bil/båt med 3 års batteritid" at bounding box center [783, 246] width 1217 height 47
click at [438, 232] on span "GPS Tracker til bil/båt med 3 års batteritid" at bounding box center [783, 246] width 1217 height 47
drag, startPoint x: 433, startPoint y: 235, endPoint x: 1175, endPoint y: 240, distance: 742.0
click at [1177, 240] on span "GPS Tracker til bil/båt med 3 års batteritid" at bounding box center [783, 246] width 1217 height 47
click at [1175, 240] on span "GPS Tracker til bil/båt med 3 års batteritid" at bounding box center [783, 246] width 1217 height 47
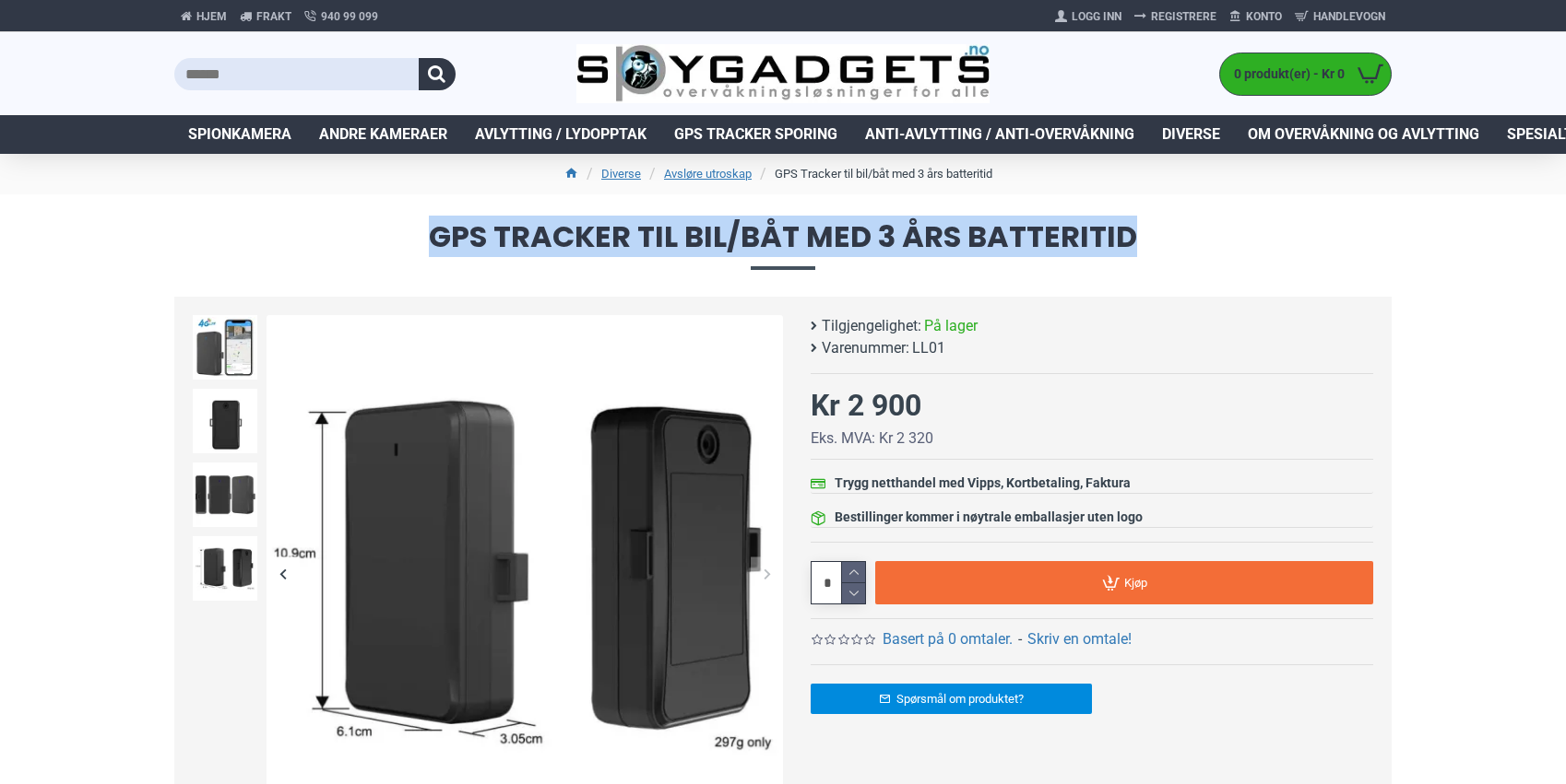
drag, startPoint x: 1187, startPoint y: 240, endPoint x: 437, endPoint y: 235, distance: 750.0
click at [437, 235] on span "GPS Tracker til bil/båt med 3 års batteritid" at bounding box center [783, 246] width 1217 height 47
drag, startPoint x: 434, startPoint y: 238, endPoint x: 1144, endPoint y: 236, distance: 710.0
click at [1144, 236] on span "GPS Tracker til bil/båt med 3 års batteritid" at bounding box center [783, 246] width 1217 height 47
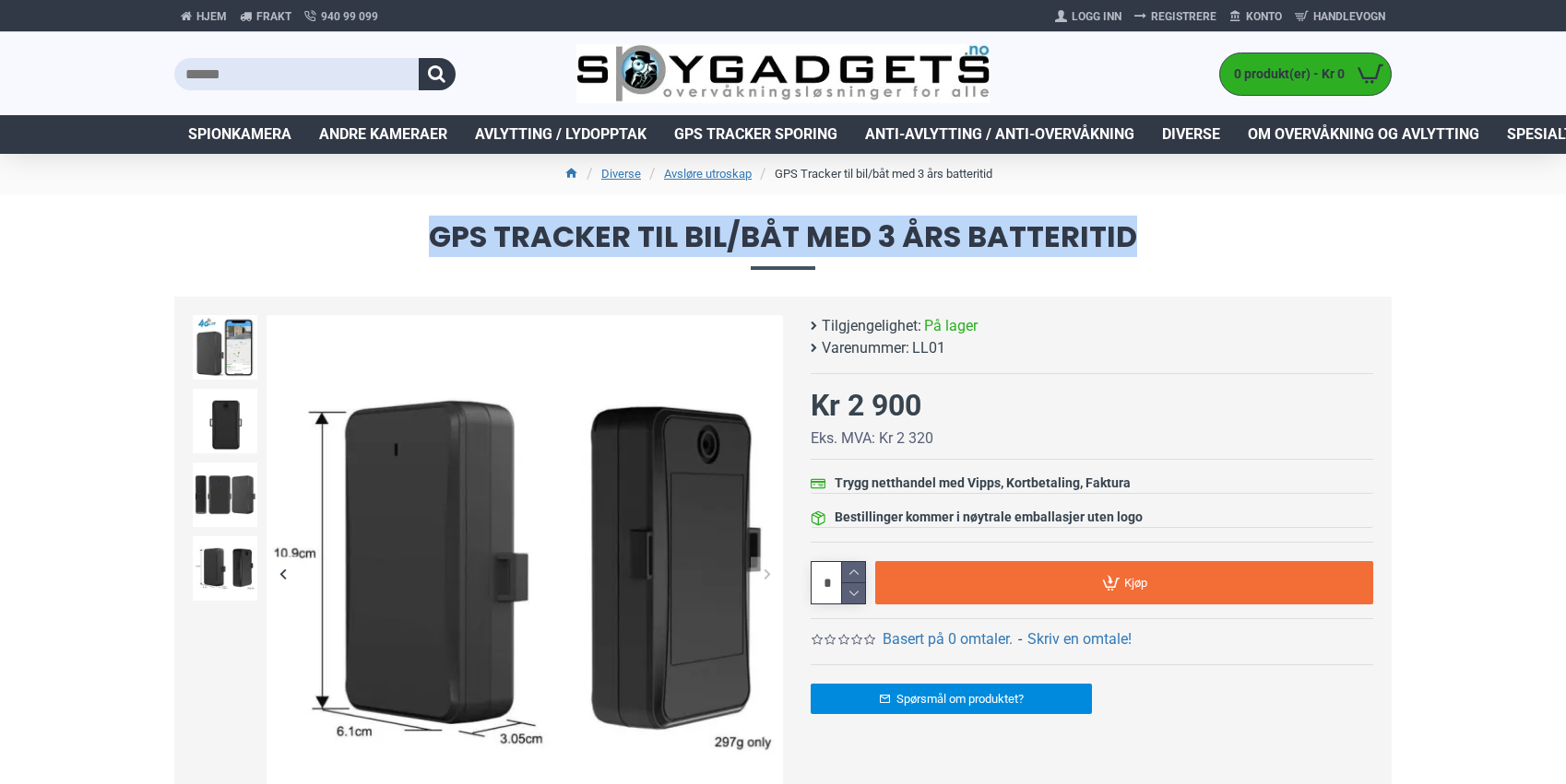
click at [1144, 236] on span "GPS Tracker til bil/båt med 3 års batteritid" at bounding box center [783, 246] width 1217 height 47
drag, startPoint x: 1161, startPoint y: 235, endPoint x: 435, endPoint y: 238, distance: 726.0
click at [435, 238] on span "GPS Tracker til bil/båt med 3 års batteritid" at bounding box center [783, 246] width 1217 height 47
drag, startPoint x: 432, startPoint y: 238, endPoint x: 1127, endPoint y: 235, distance: 695.0
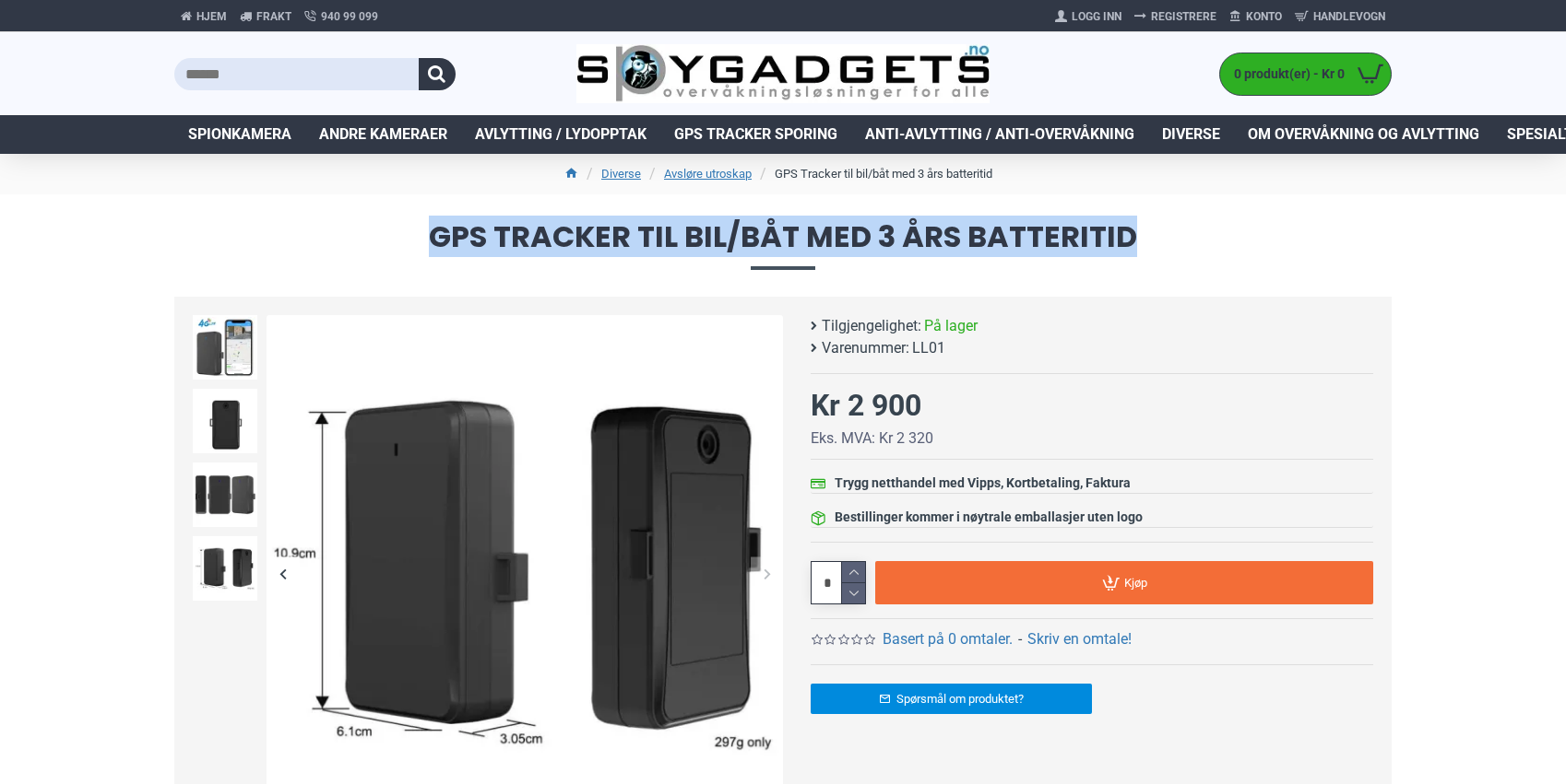
click at [1126, 235] on span "GPS Tracker til bil/båt med 3 års batteritid" at bounding box center [783, 246] width 1217 height 47
click at [1128, 235] on span "GPS Tracker til bil/båt med 3 års batteritid" at bounding box center [783, 246] width 1217 height 47
drag, startPoint x: 1155, startPoint y: 238, endPoint x: 437, endPoint y: 226, distance: 718.1
click at [436, 226] on span "GPS Tracker til bil/båt med 3 års batteritid" at bounding box center [783, 246] width 1217 height 47
click at [437, 226] on span "GPS Tracker til bil/båt med 3 års batteritid" at bounding box center [783, 246] width 1217 height 47
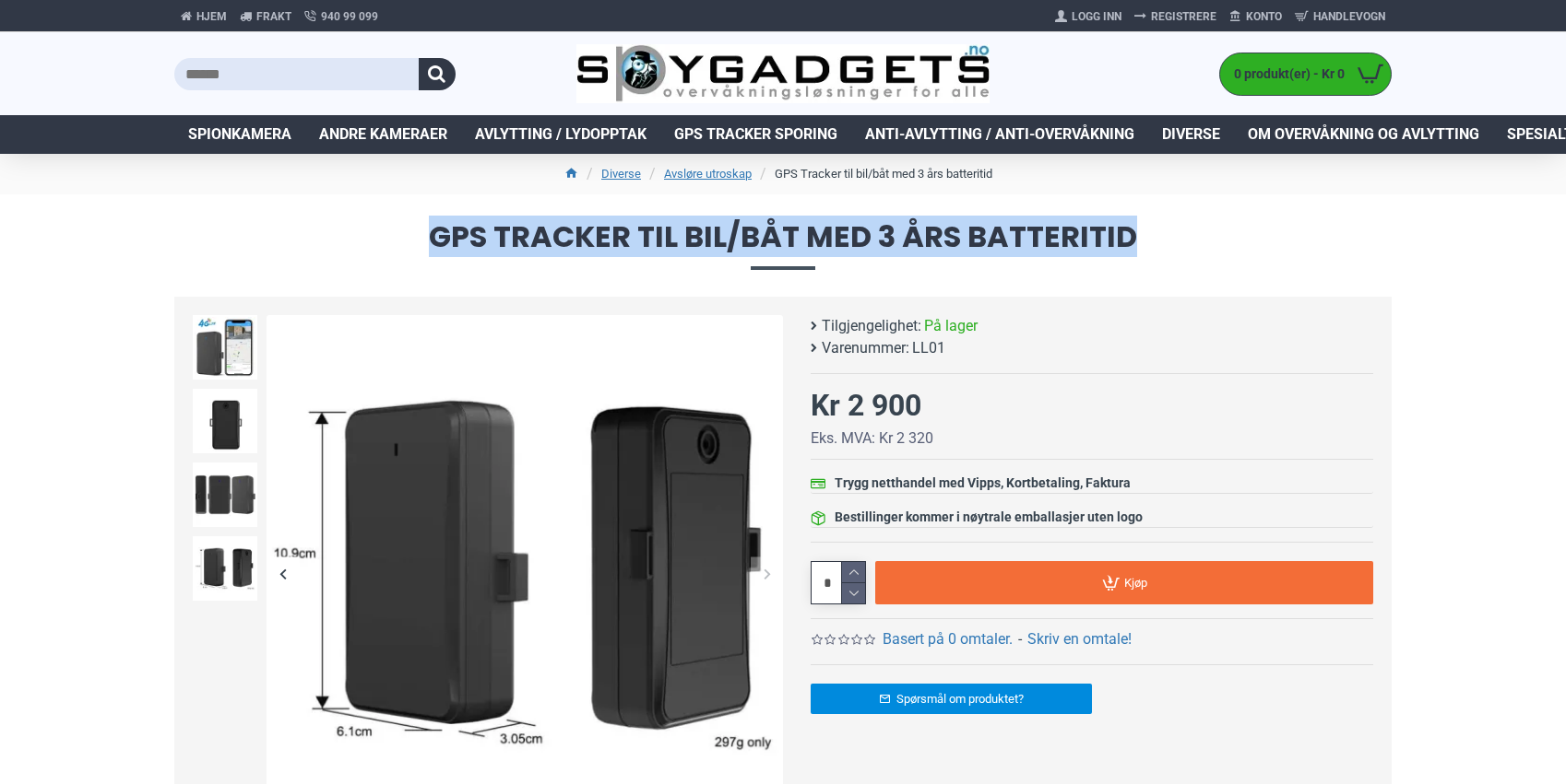
drag, startPoint x: 437, startPoint y: 231, endPoint x: 1153, endPoint y: 224, distance: 716.0
click at [1153, 224] on span "GPS Tracker til bil/båt med 3 års batteritid" at bounding box center [783, 246] width 1217 height 47
drag, startPoint x: 1157, startPoint y: 229, endPoint x: 427, endPoint y: 238, distance: 730.1
click at [426, 238] on span "GPS Tracker til bil/båt med 3 års batteritid" at bounding box center [783, 246] width 1217 height 47
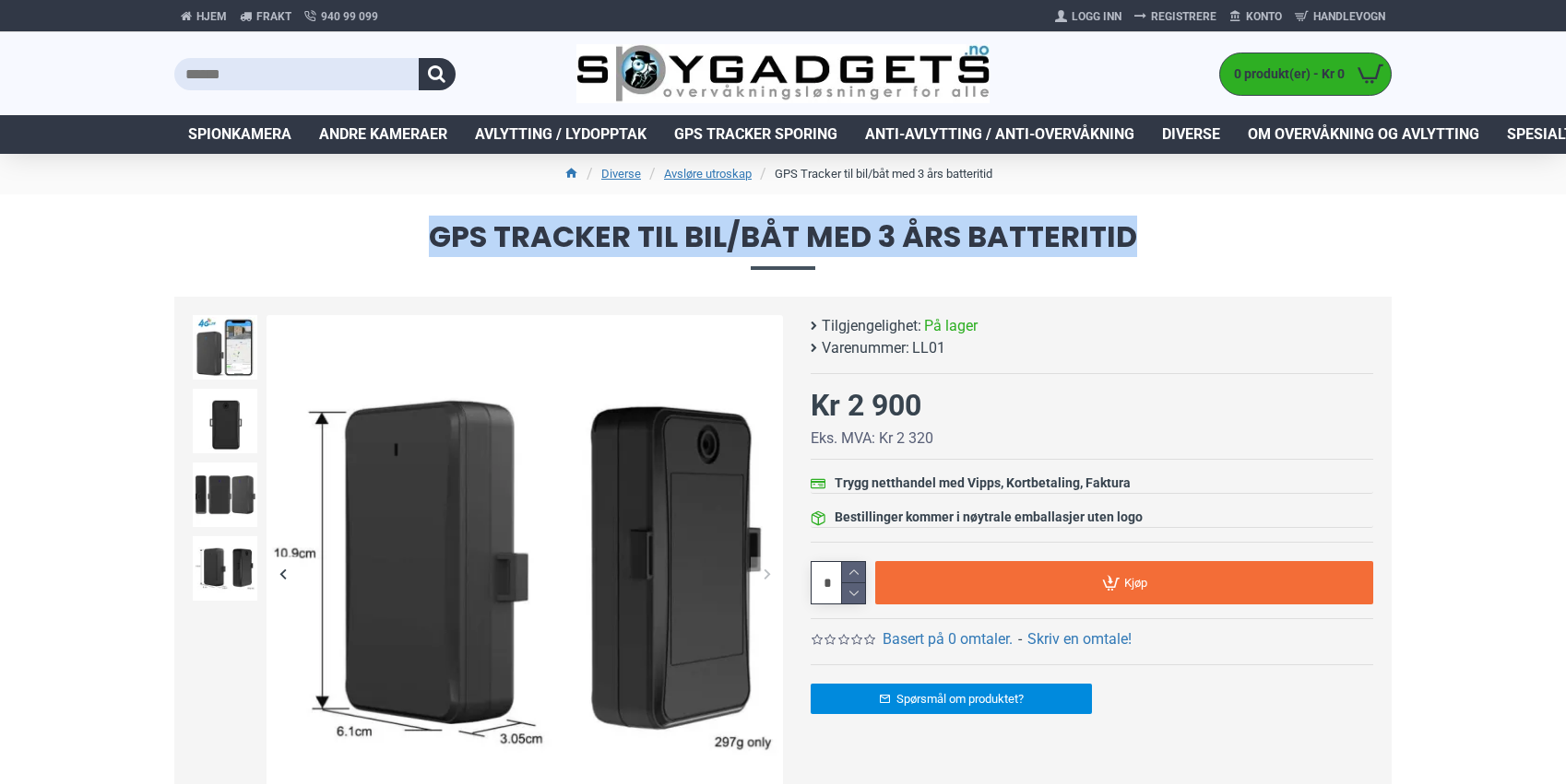
click at [428, 238] on span "GPS Tracker til bil/båt med 3 års batteritid" at bounding box center [783, 246] width 1217 height 47
drag, startPoint x: 428, startPoint y: 236, endPoint x: 1142, endPoint y: 233, distance: 714.0
click at [1142, 233] on span "GPS Tracker til bil/båt med 3 års batteritid" at bounding box center [783, 246] width 1217 height 47
drag, startPoint x: 1160, startPoint y: 233, endPoint x: 442, endPoint y: 242, distance: 718.1
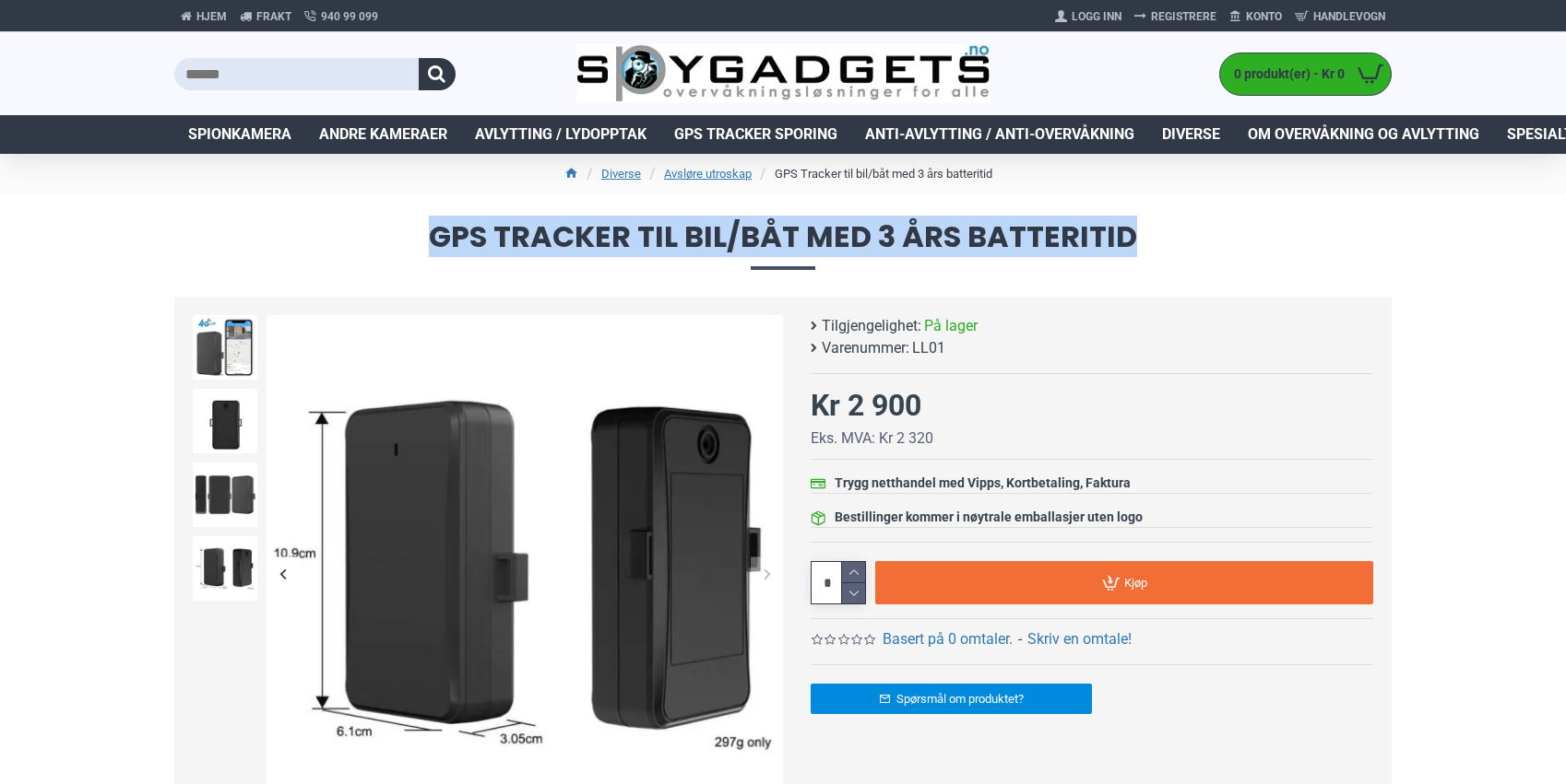
click at [442, 241] on span "GPS Tracker til bil/båt med 3 års batteritid" at bounding box center [783, 246] width 1217 height 47
click at [436, 240] on span "GPS Tracker til bil/båt med 3 års batteritid" at bounding box center [783, 246] width 1217 height 47
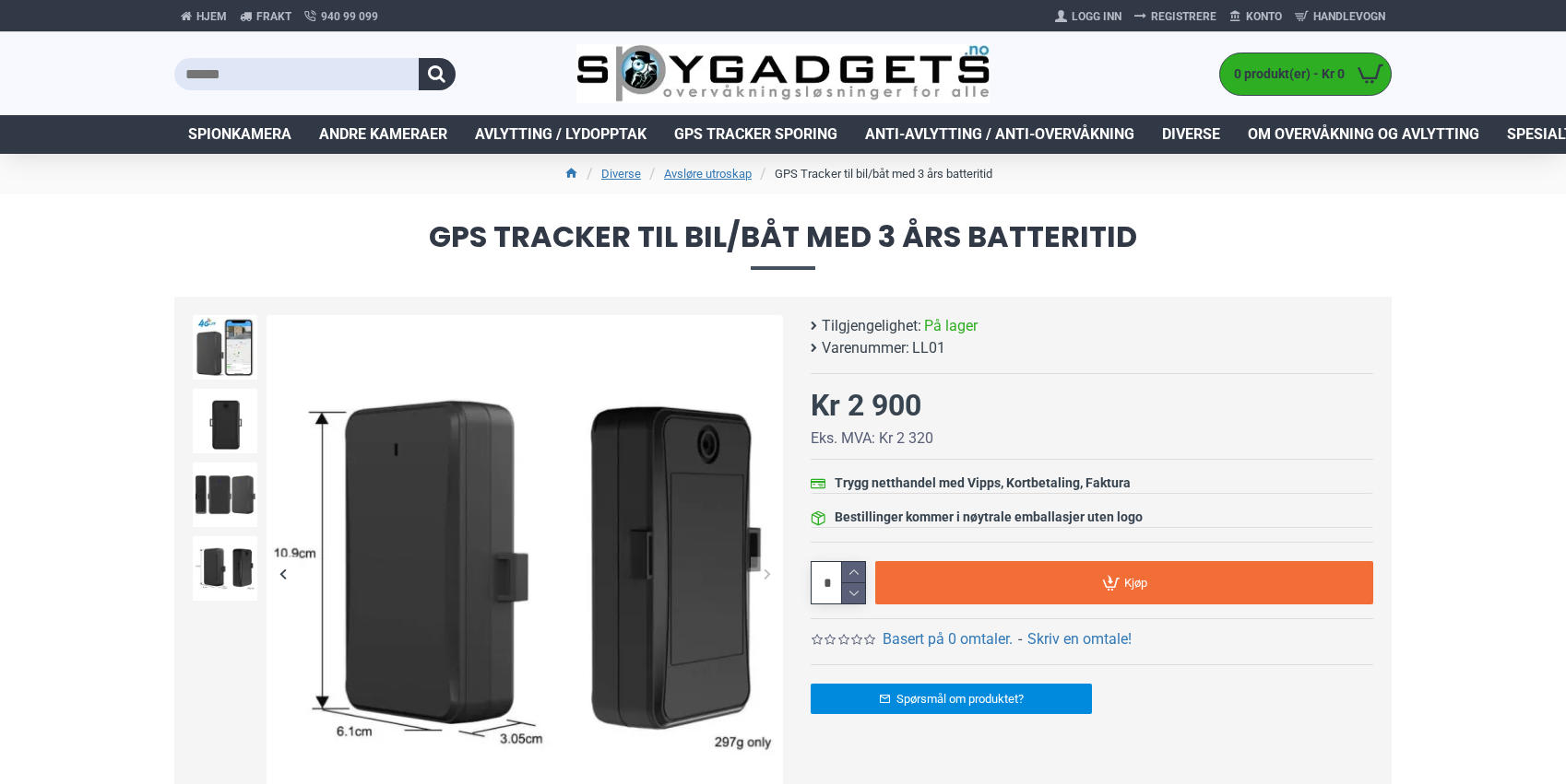
click at [425, 234] on span "GPS Tracker til bil/båt med 3 års batteritid" at bounding box center [783, 246] width 1217 height 47
